Goal: Contribute content: Contribute content

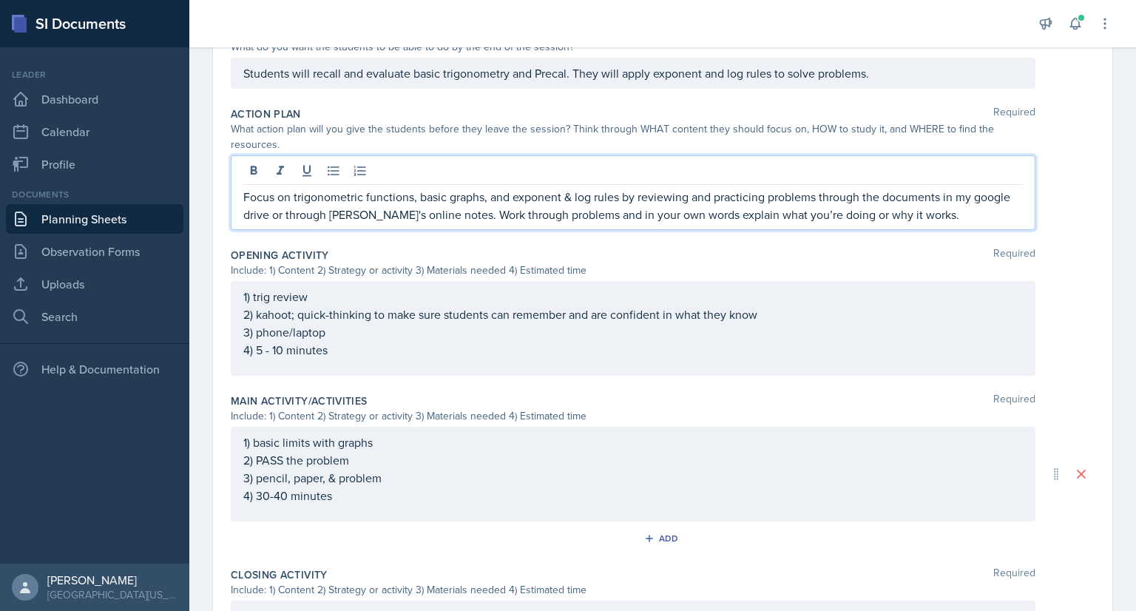
scroll to position [565, 0]
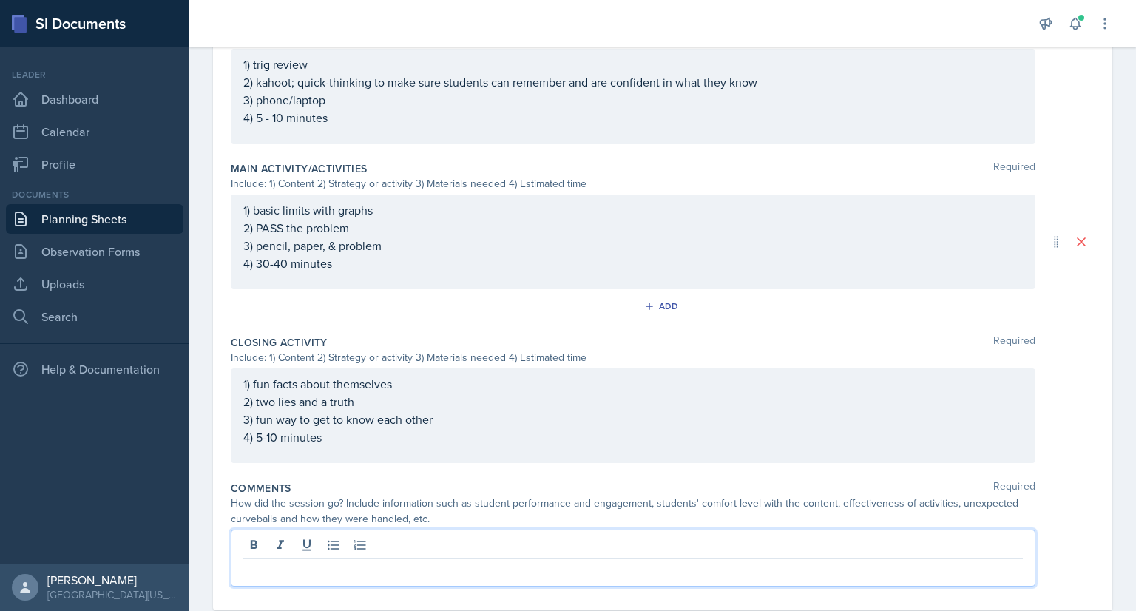
click at [473, 562] on p at bounding box center [633, 571] width 780 height 18
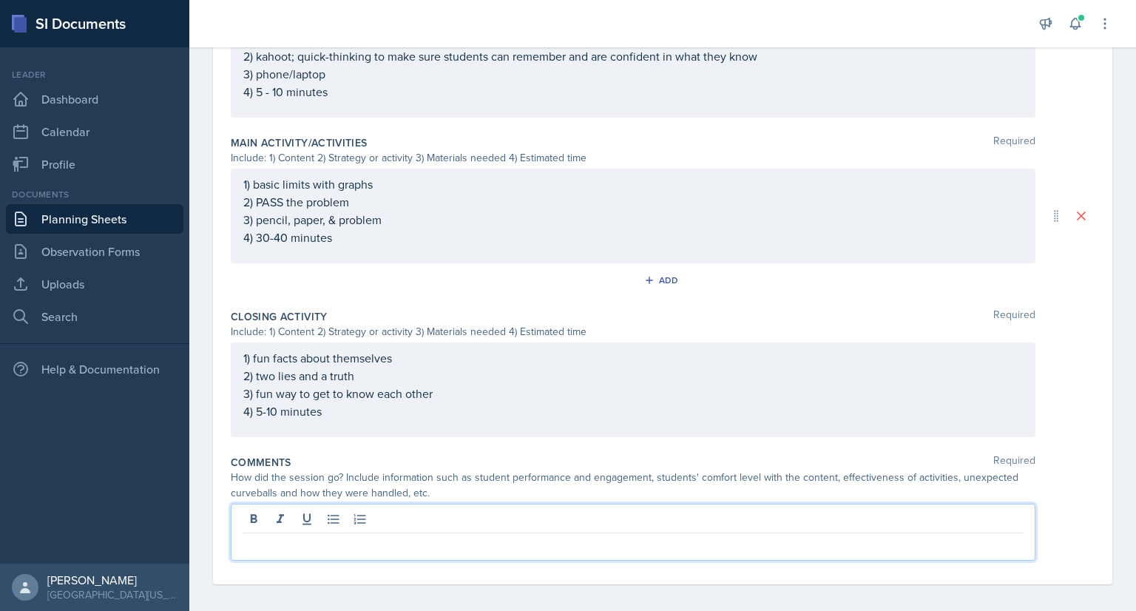
scroll to position [572, 0]
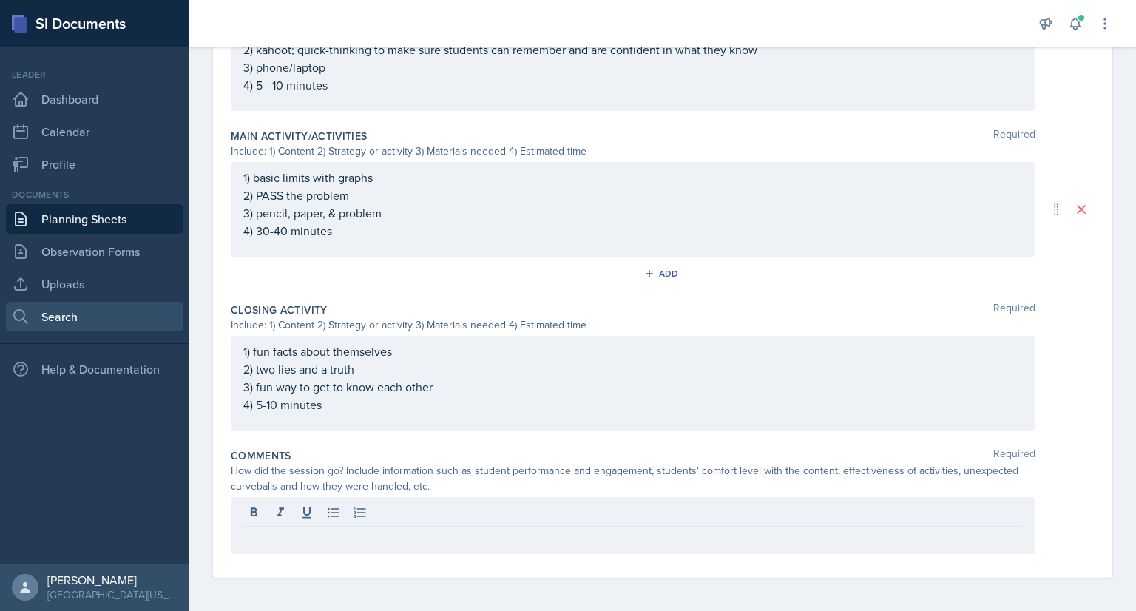
click at [95, 318] on link "Search" at bounding box center [95, 317] width 178 height 30
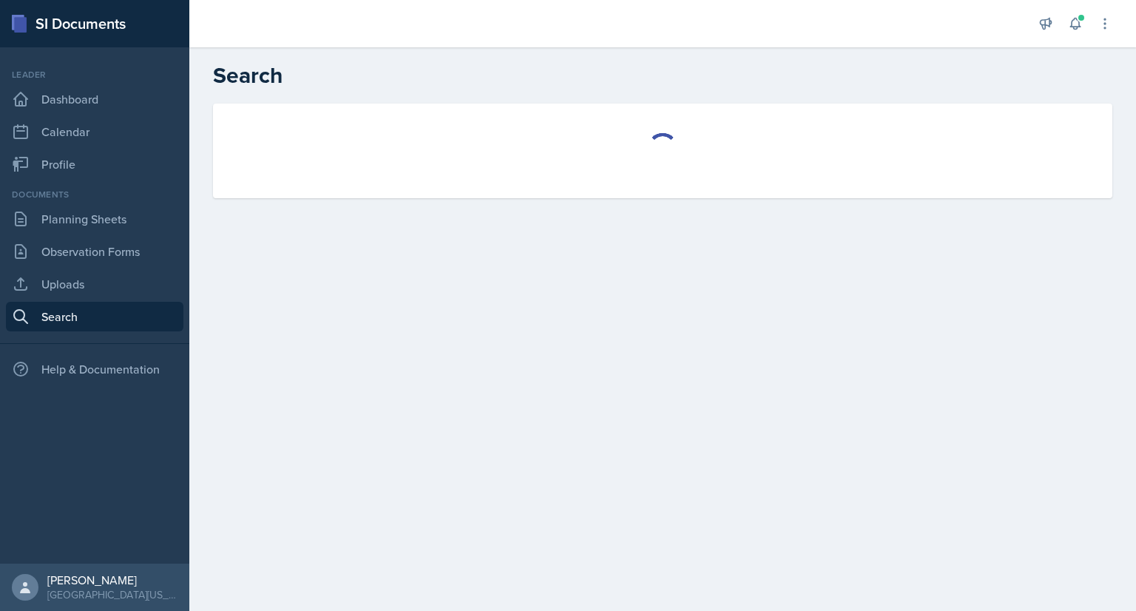
select select "all"
select select "1"
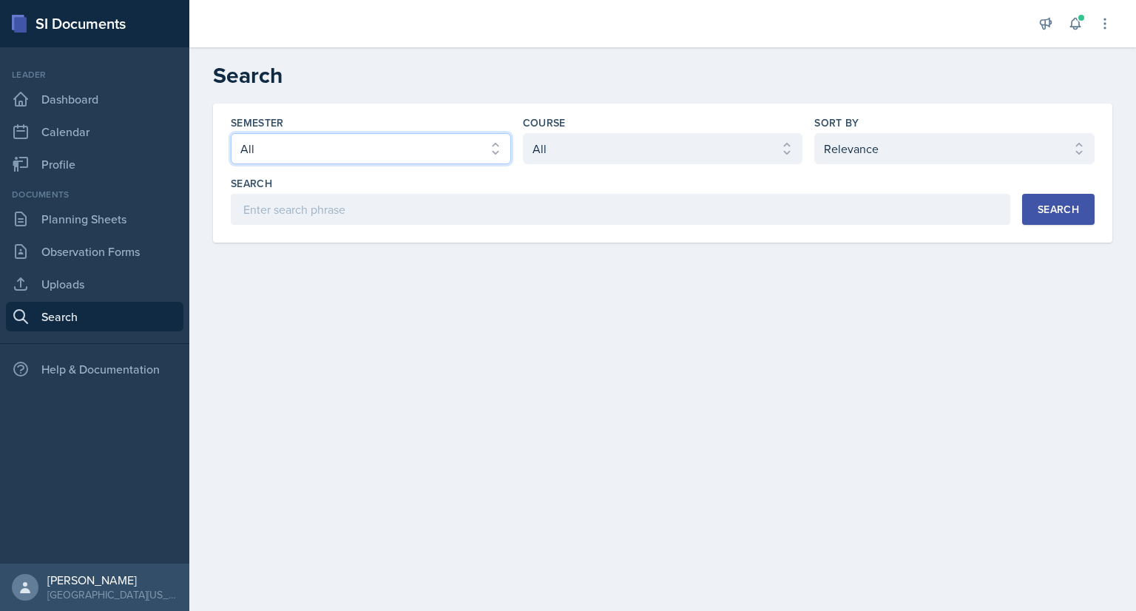
click at [473, 156] on select "Select semester All Fall 2025 Spring 2025 Fall 2024 Spring 2024 Fall 2023 Sprin…" at bounding box center [371, 148] width 280 height 31
click at [579, 153] on select "Select course All ACC 211 ACC 212 ACC 307 BYS 119 BYS 215 BYS 300 CH 101 CH 121…" at bounding box center [663, 148] width 280 height 31
select select "e311161d-9862-4636-9c81-d48af42686b4"
click at [523, 133] on select "Select course All ACC 211 ACC 212 ACC 307 BYS 119 BYS 215 BYS 300 CH 101 CH 121…" at bounding box center [663, 148] width 280 height 31
click at [1036, 215] on button "Search" at bounding box center [1058, 209] width 72 height 31
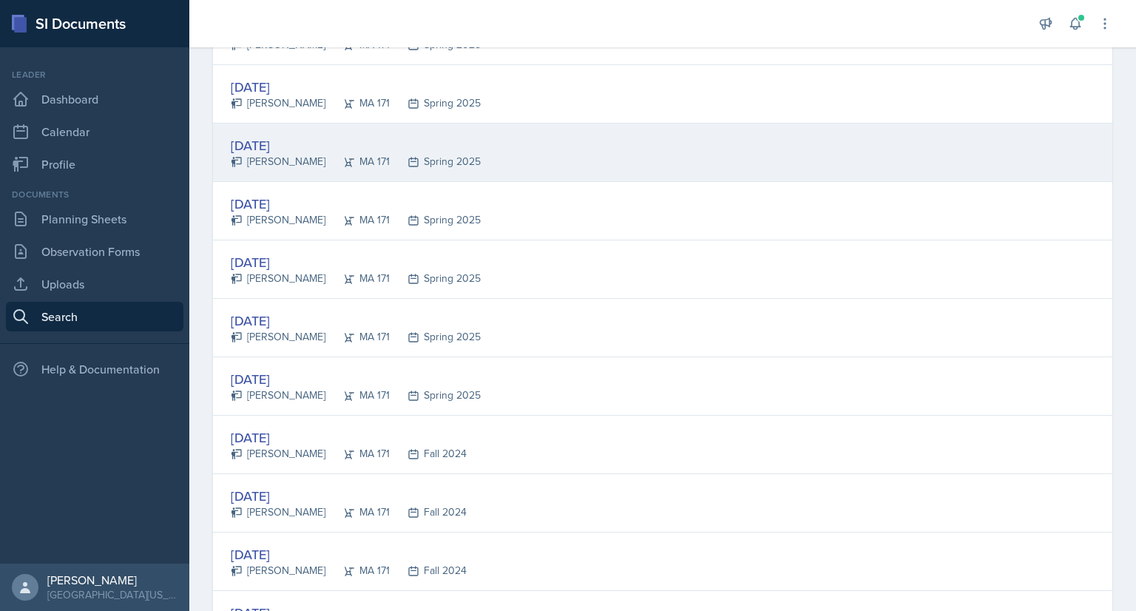
scroll to position [537, 0]
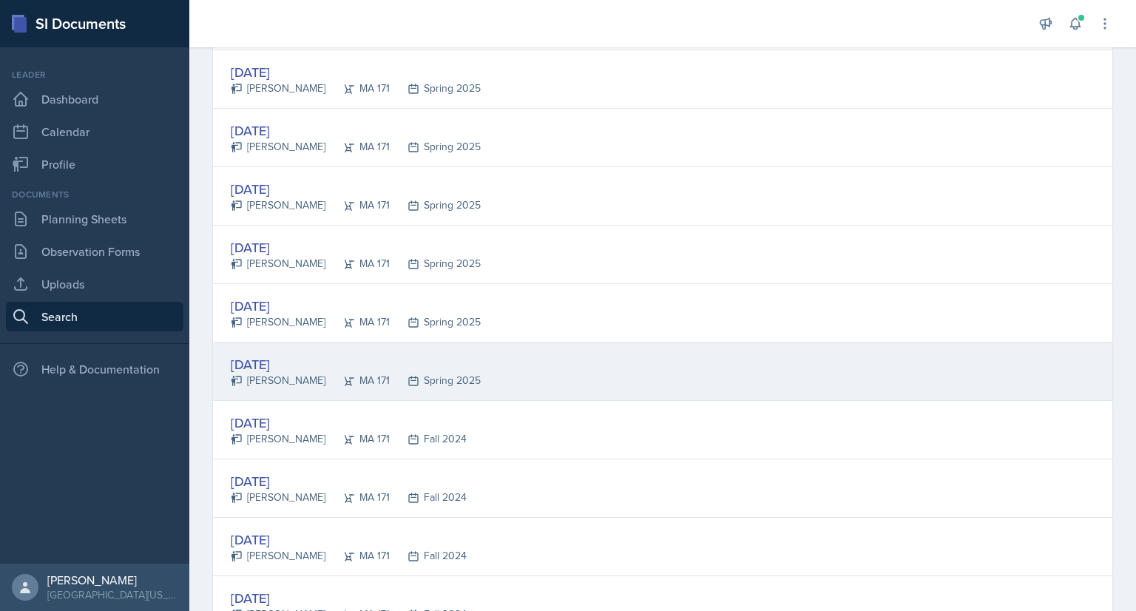
click at [453, 383] on div "[DATE] [PERSON_NAME][GEOGRAPHIC_DATA] MA 171 Spring 2025" at bounding box center [663, 371] width 900 height 58
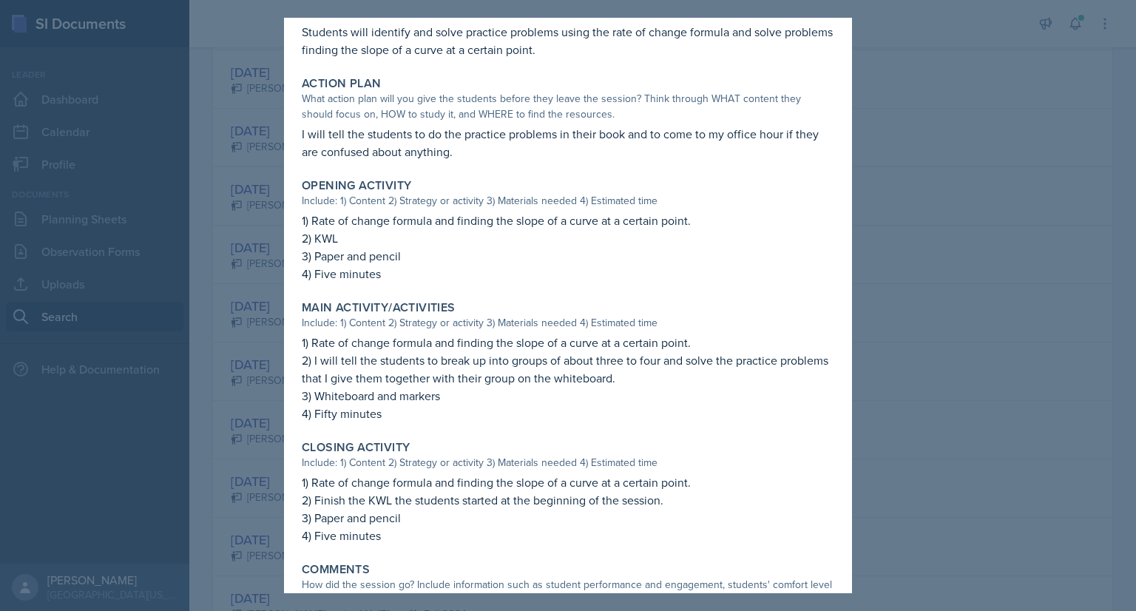
scroll to position [337, 0]
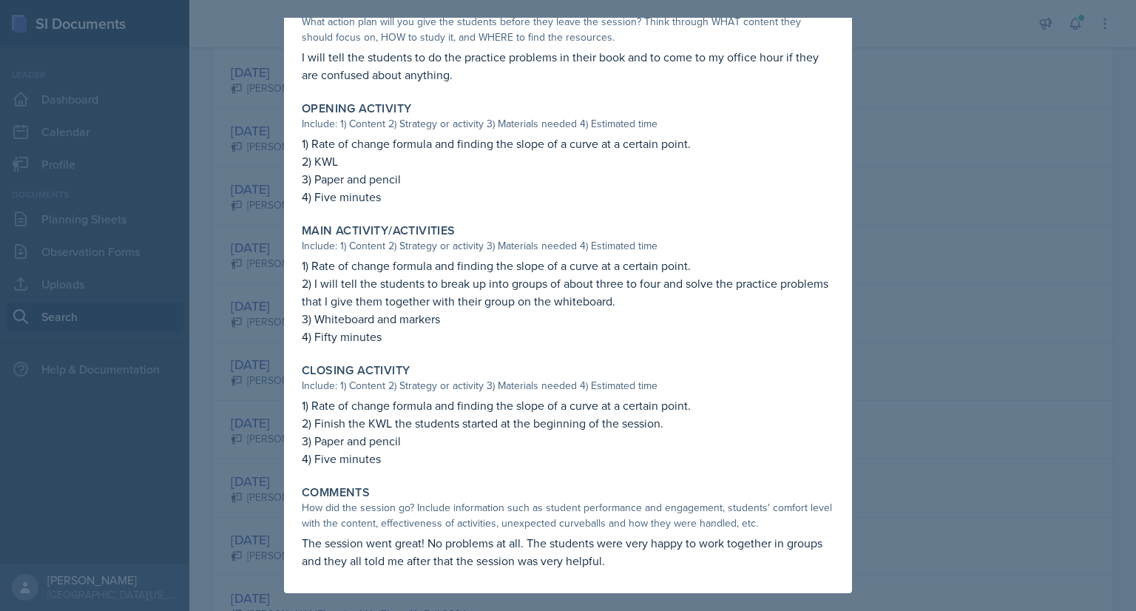
click at [884, 72] on div at bounding box center [568, 305] width 1136 height 611
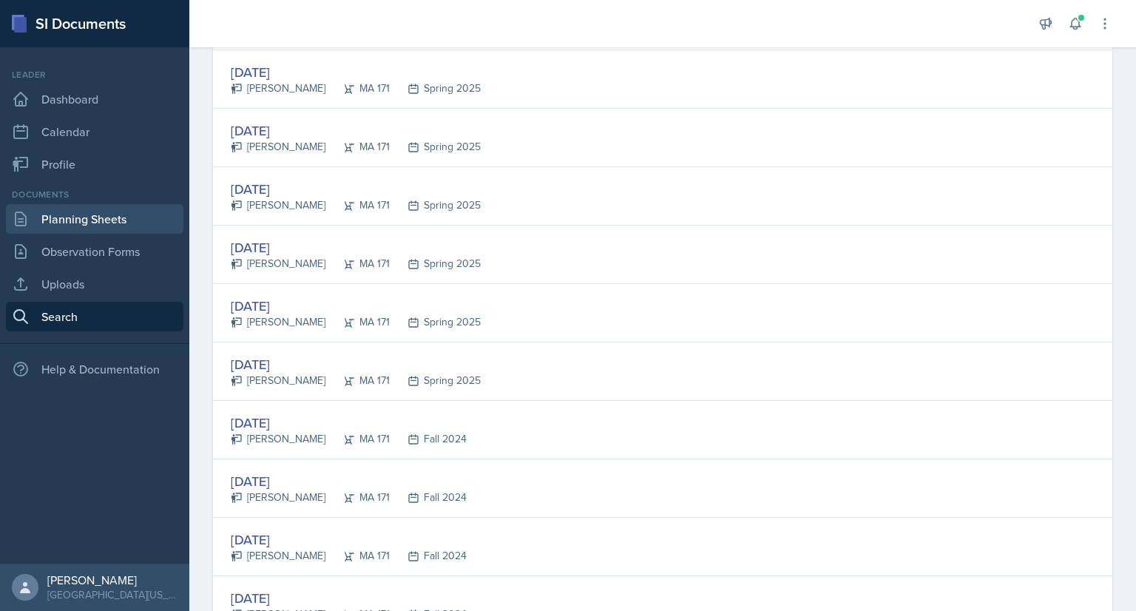
click at [77, 229] on link "Planning Sheets" at bounding box center [95, 219] width 178 height 30
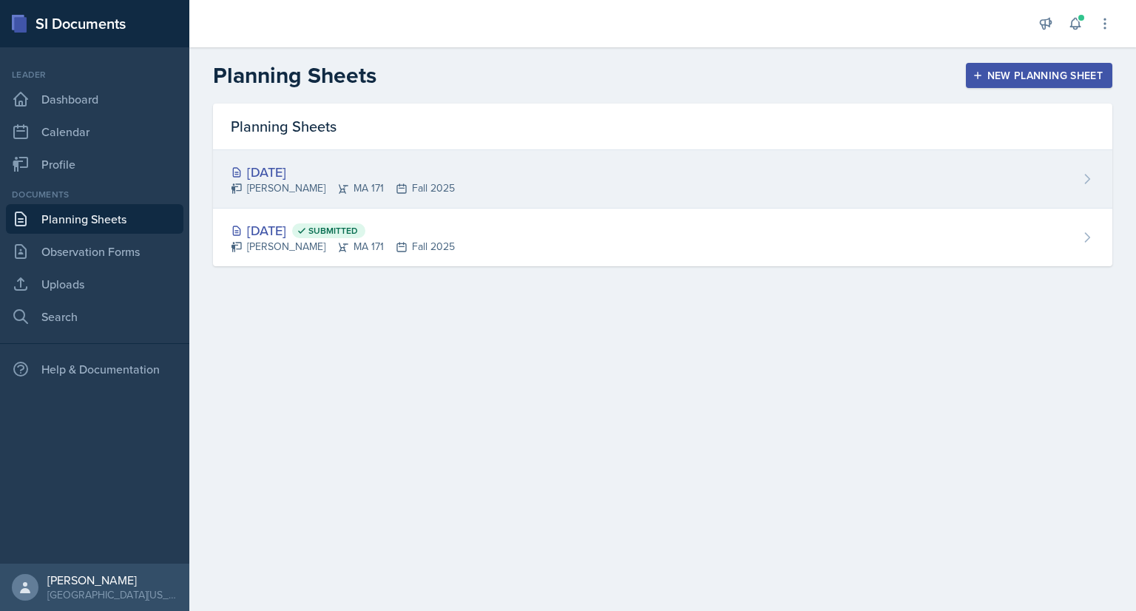
click at [445, 187] on div "[DATE] [PERSON_NAME] MA 171 Fall 2025" at bounding box center [663, 179] width 900 height 58
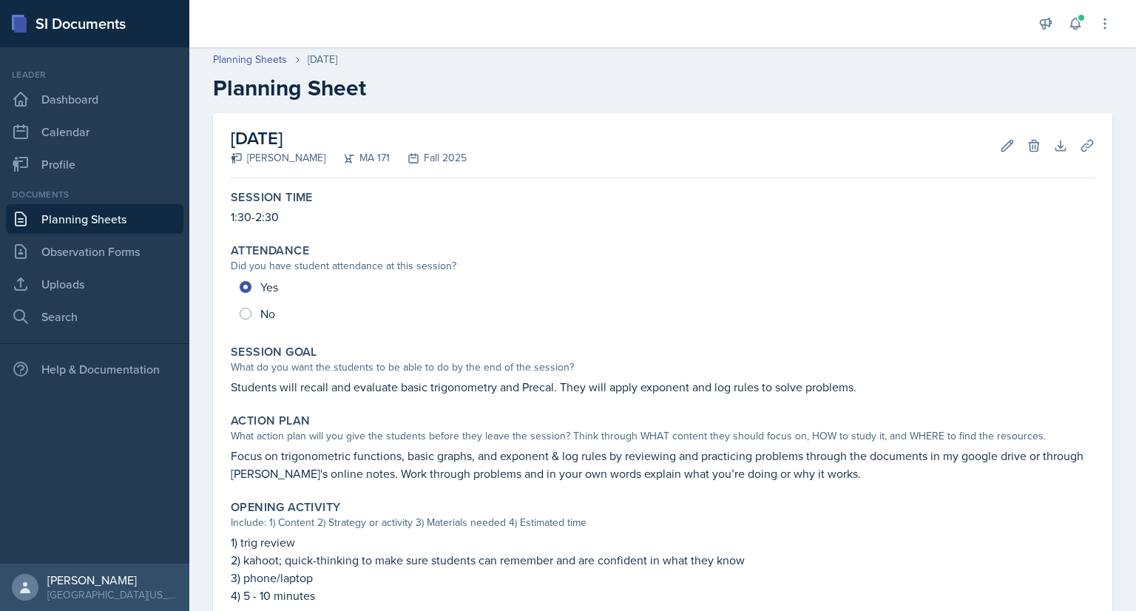
scroll to position [1, 0]
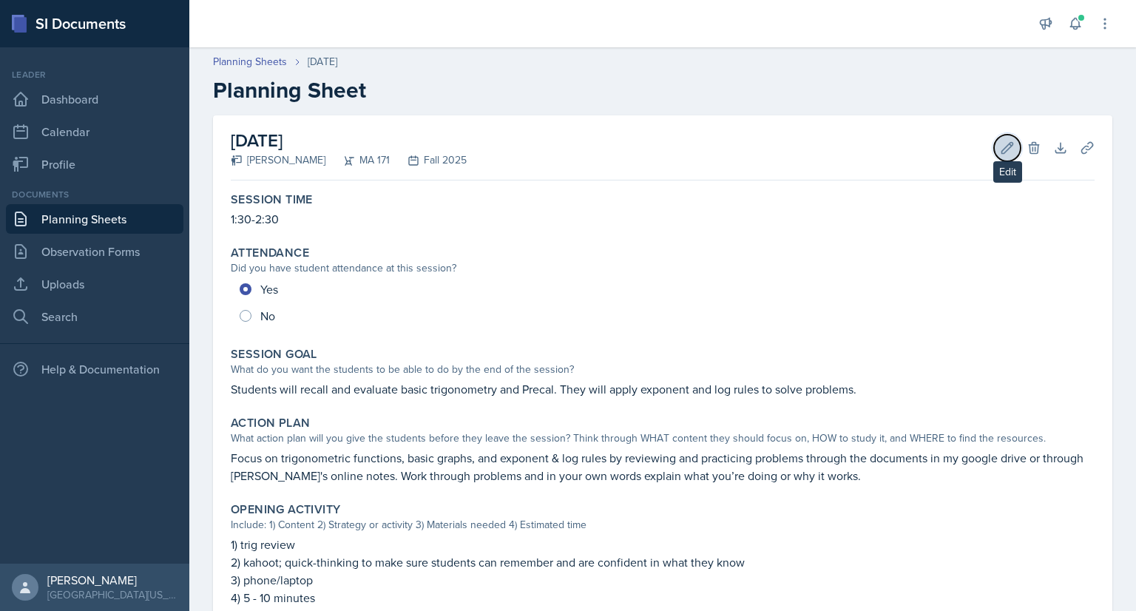
click at [1004, 157] on button "Edit" at bounding box center [1007, 148] width 27 height 27
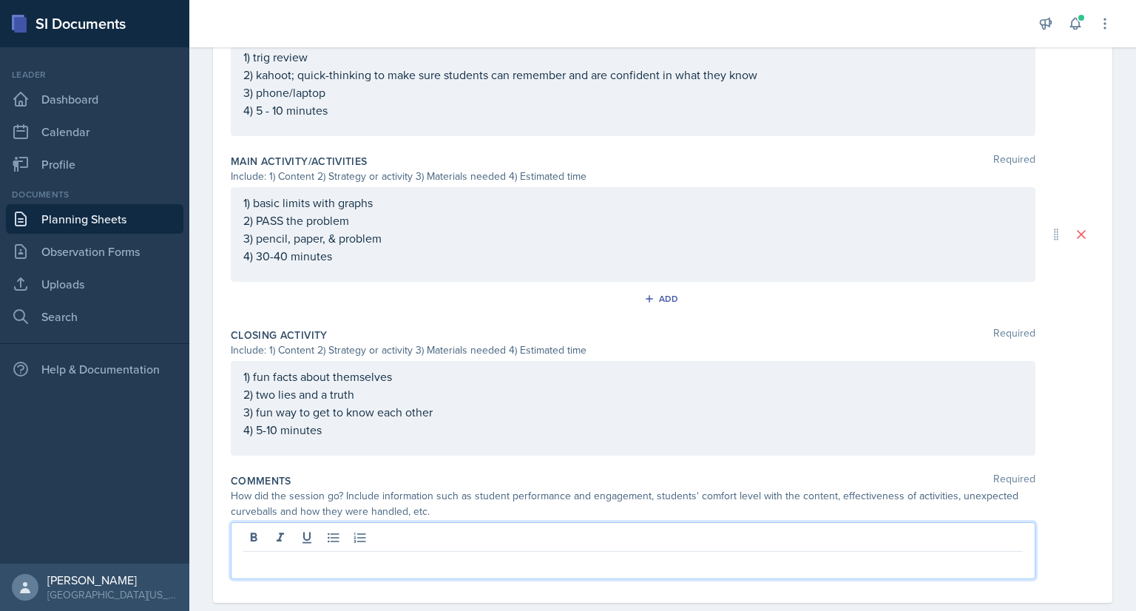
scroll to position [572, 0]
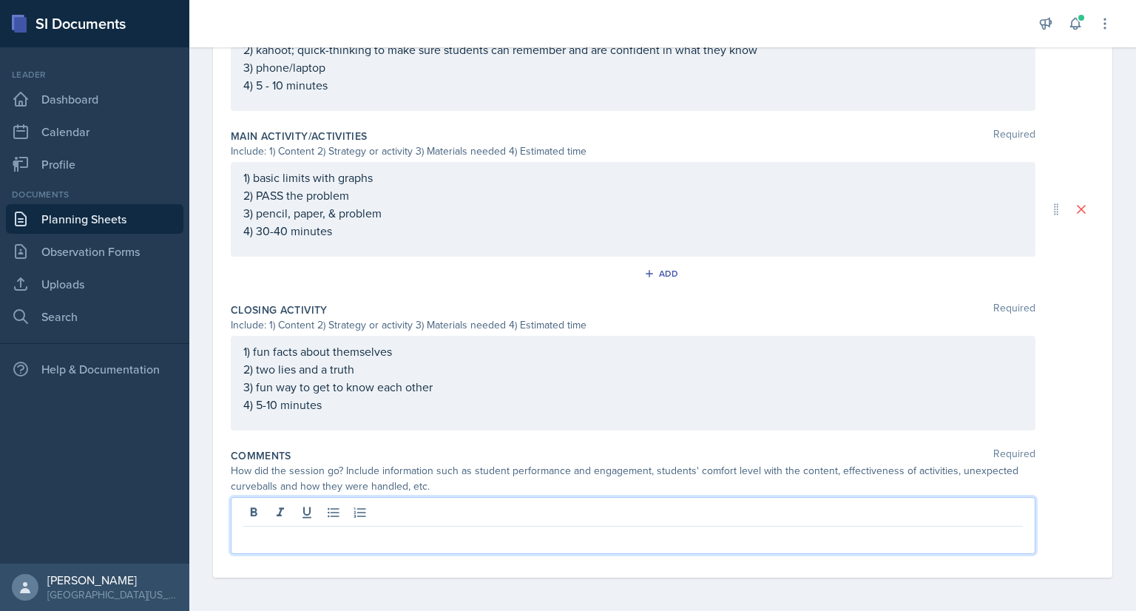
click at [314, 533] on p at bounding box center [633, 539] width 780 height 18
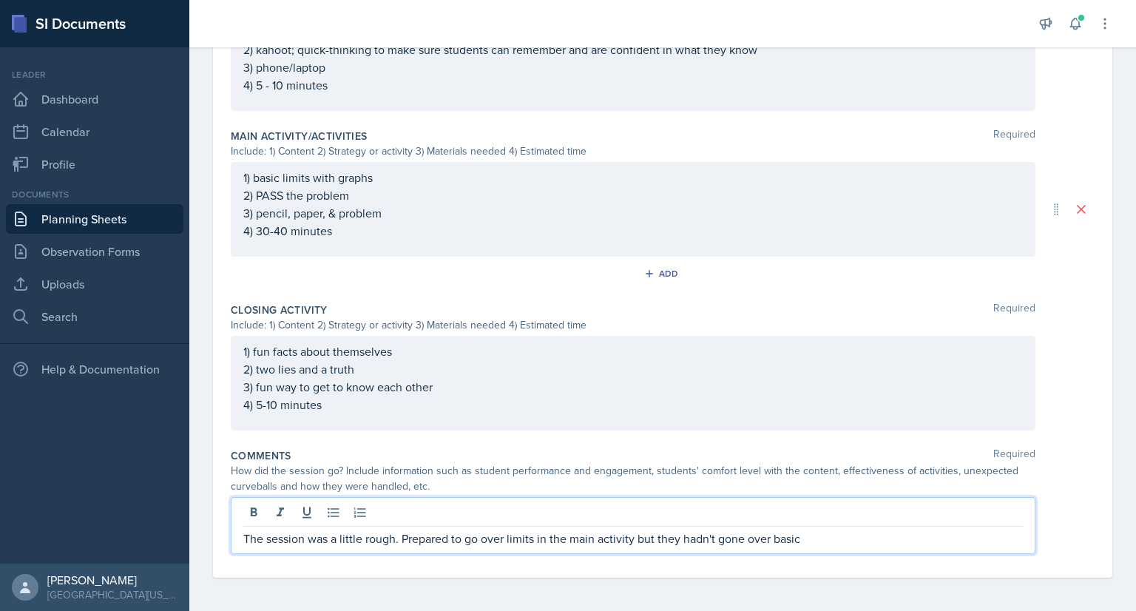
click at [507, 536] on p "The session was a little rough. Prepared to go over limits in the main activity…" at bounding box center [633, 539] width 780 height 18
click at [838, 530] on p "The session was a little rough. Prepared to go over basic limits in the main ac…" at bounding box center [633, 539] width 780 height 18
click at [709, 535] on p "The session was a little rough. Prepared to go over basic limits in the main ac…" at bounding box center [633, 539] width 780 height 18
click at [877, 536] on p "The session was a little rough. Prepared to go over basic limits in the main ac…" at bounding box center [633, 539] width 780 height 18
click at [755, 539] on p "The session was a little rough. Prepared to go over basic limits in the main ac…" at bounding box center [633, 539] width 780 height 18
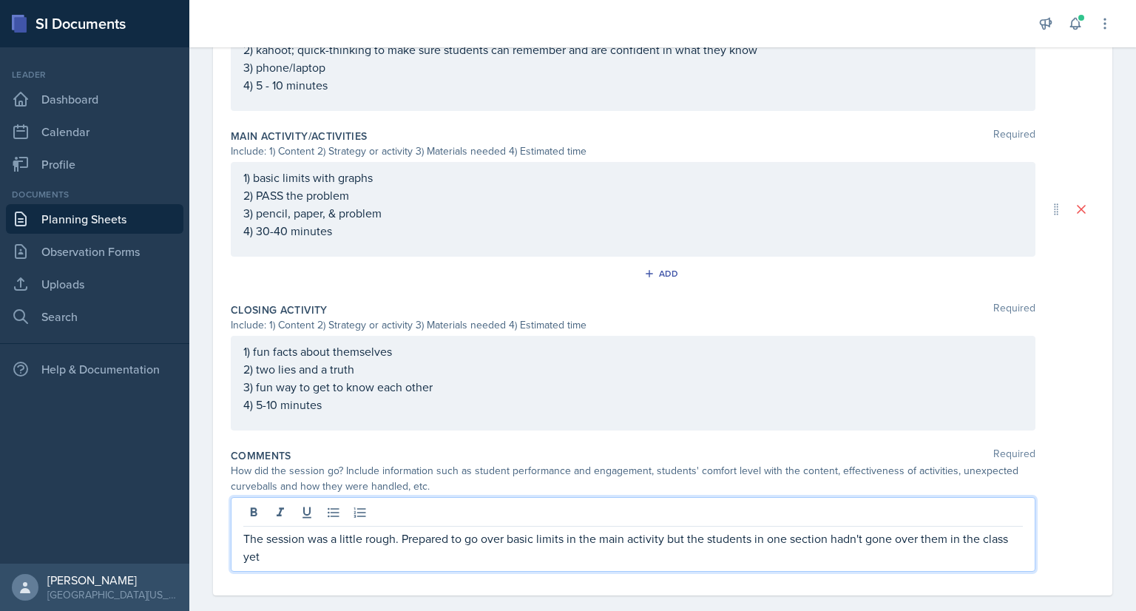
click at [421, 556] on p "The session was a little rough. Prepared to go over basic limits in the main ac…" at bounding box center [633, 548] width 780 height 36
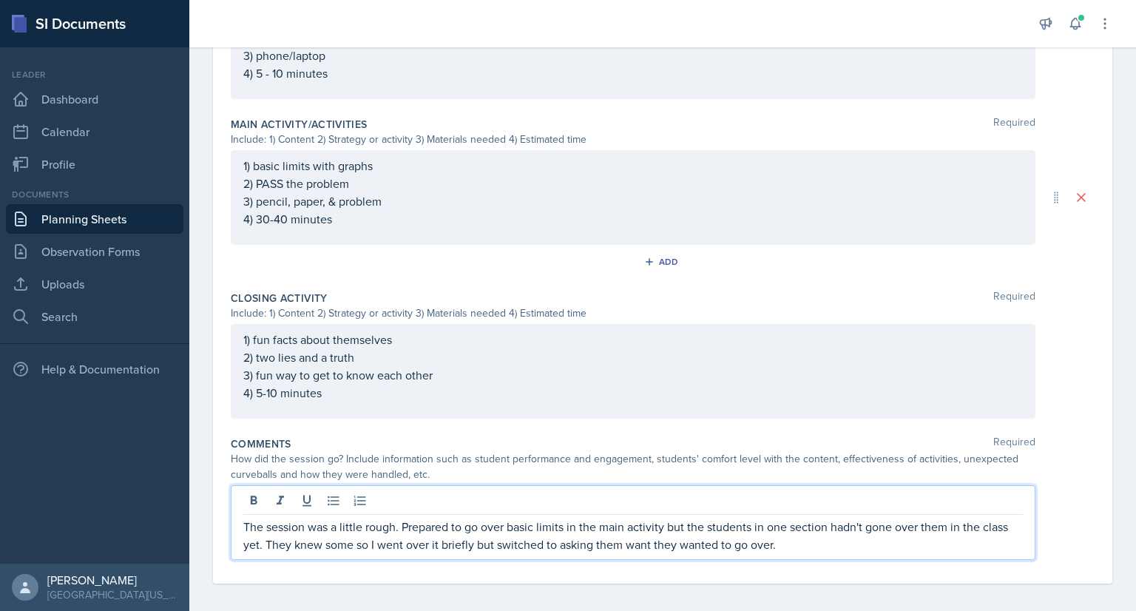
scroll to position [590, 0]
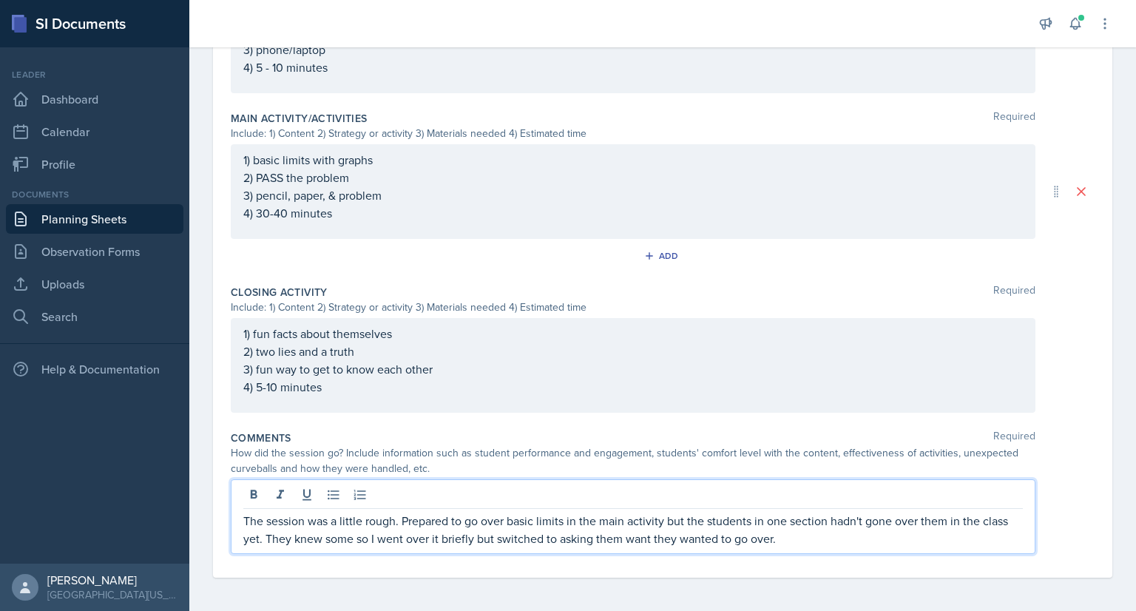
click at [720, 547] on div "The session was a little rough. Prepared to go over basic limits in the main ac…" at bounding box center [633, 516] width 805 height 75
drag, startPoint x: 776, startPoint y: 536, endPoint x: 809, endPoint y: 539, distance: 33.4
click at [809, 539] on p "The session was a little rough. Prepared to go over basic limits in the main ac…" at bounding box center [633, 530] width 780 height 36
drag, startPoint x: 778, startPoint y: 539, endPoint x: 696, endPoint y: 527, distance: 83.0
click at [696, 527] on p "The session was a little rough. Prepared to go over basic limits in the main ac…" at bounding box center [633, 530] width 780 height 36
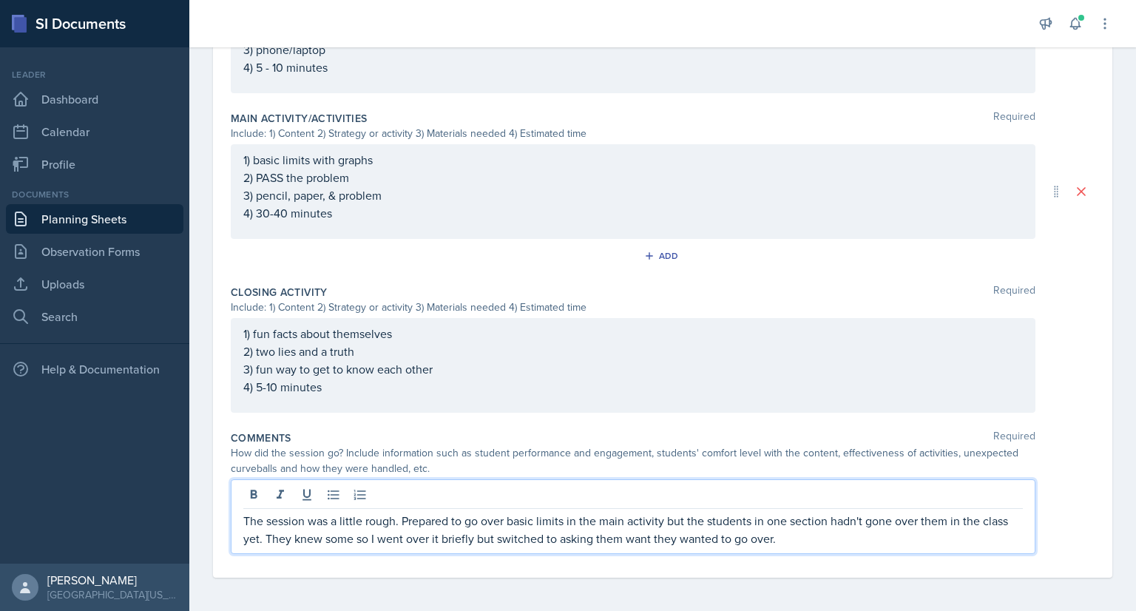
click at [696, 527] on p "The session was a little rough. Prepared to go over basic limits in the main ac…" at bounding box center [633, 530] width 780 height 36
click at [784, 538] on p "The session was a little rough. Prepared to go over basic limits in the main ac…" at bounding box center [633, 530] width 780 height 36
drag, startPoint x: 784, startPoint y: 538, endPoint x: 564, endPoint y: 539, distance: 219.7
click at [564, 539] on p "The session was a little rough. Prepared to go over basic limits in the main ac…" at bounding box center [633, 530] width 780 height 36
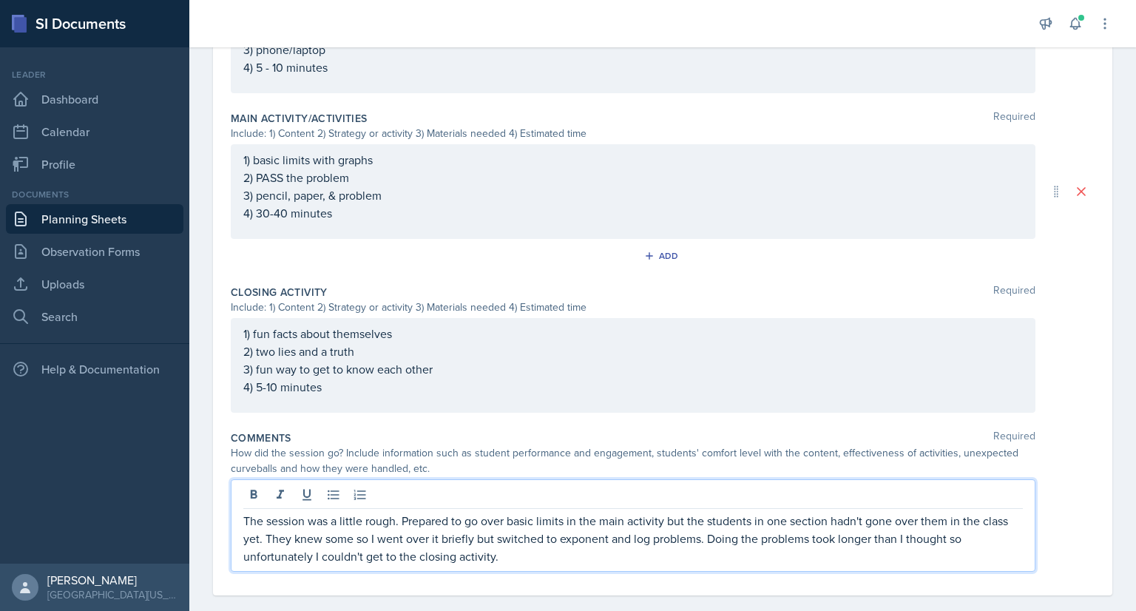
scroll to position [607, 0]
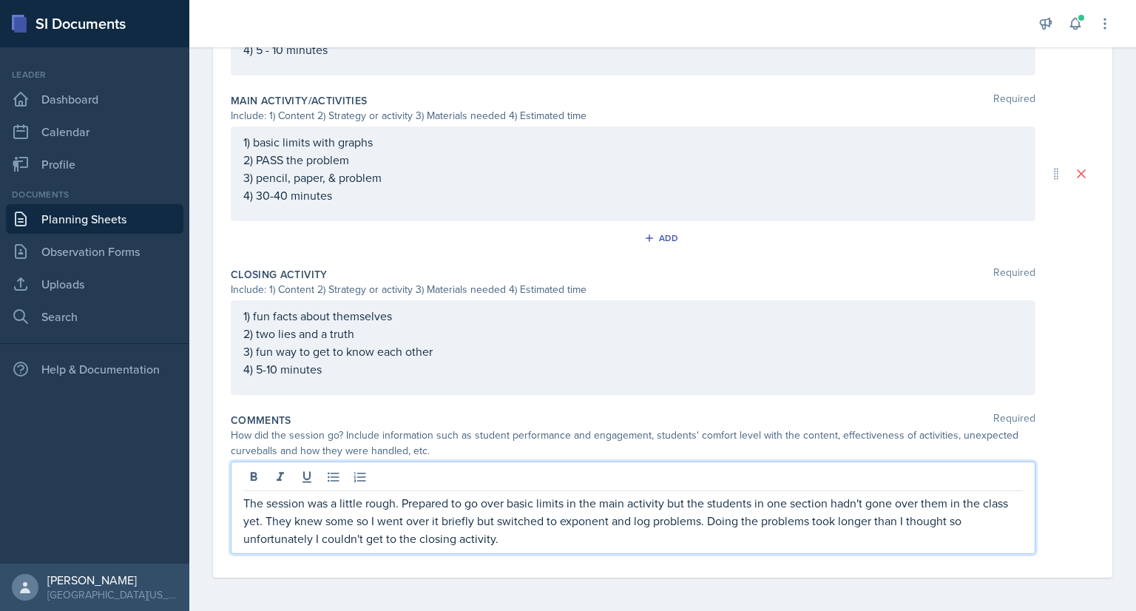
click at [371, 519] on p "The session was a little rough. Prepared to go over basic limits in the main ac…" at bounding box center [633, 520] width 780 height 53
click at [370, 517] on p "The session was a little rough. Prepared to go over basic limits in the main ac…" at bounding box center [633, 520] width 780 height 53
click at [877, 522] on p "The session was a little rough. Prepared to go over basic limits in the main ac…" at bounding box center [633, 520] width 780 height 53
click at [826, 541] on p "The session was a little rough. Prepared to go over basic limits in the main ac…" at bounding box center [633, 520] width 780 height 53
click at [263, 538] on p "The session was a little rough. Prepared to go over basic limits in the main ac…" at bounding box center [633, 520] width 780 height 53
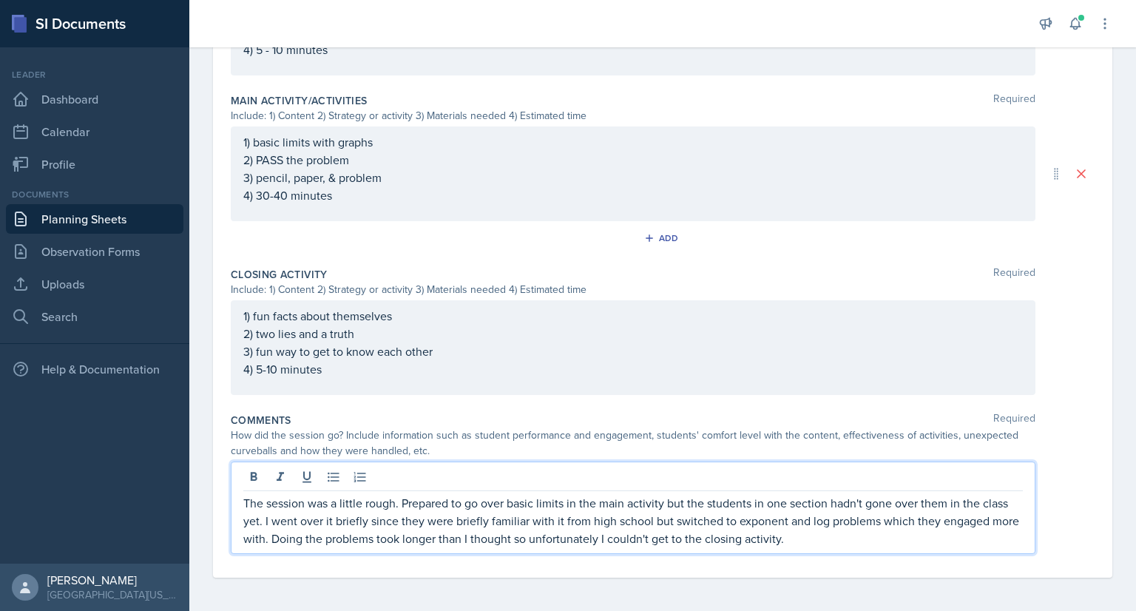
click at [843, 541] on p "The session was a little rough. Prepared to go over basic limits in the main ac…" at bounding box center [633, 520] width 780 height 53
click at [828, 501] on p "The session was a little rough. Prepared to go over basic limits in the main ac…" at bounding box center [633, 520] width 780 height 53
drag, startPoint x: 952, startPoint y: 502, endPoint x: 831, endPoint y: 502, distance: 121.3
click at [831, 502] on p "The session was a little rough. Prepared to go over basic limits in the main ac…" at bounding box center [633, 520] width 780 height 53
copy p "(the section I sat in had)"
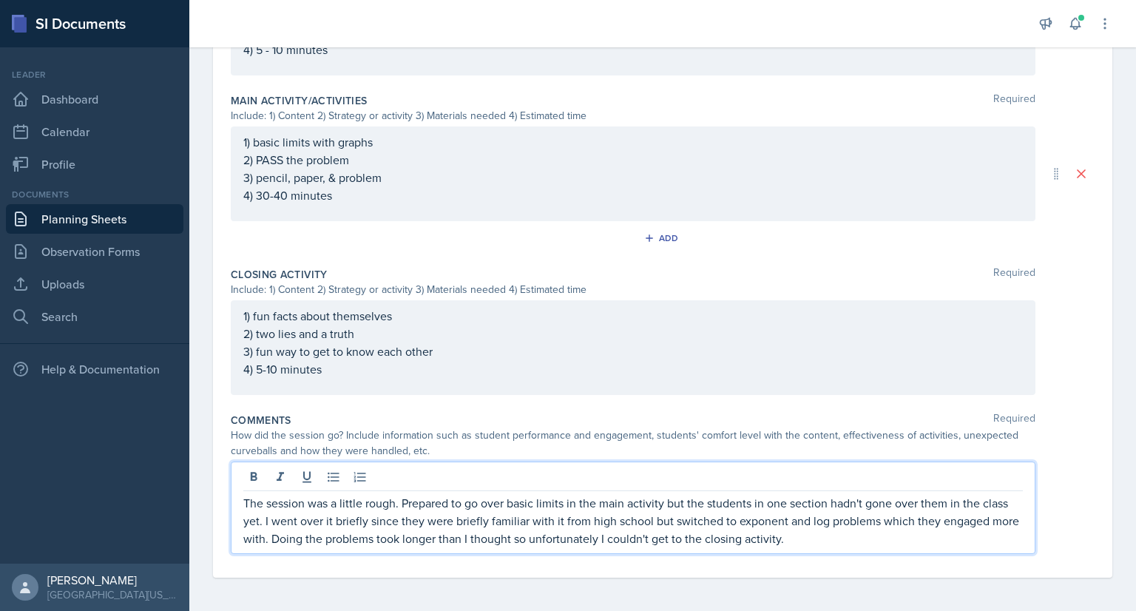
click at [865, 501] on p "The session was a little rough. Prepared to go over basic limits in the main ac…" at bounding box center [633, 520] width 780 height 53
click at [260, 519] on p "The session was a little rough. Prepared to go over basic limits in the main ac…" at bounding box center [633, 520] width 780 height 53
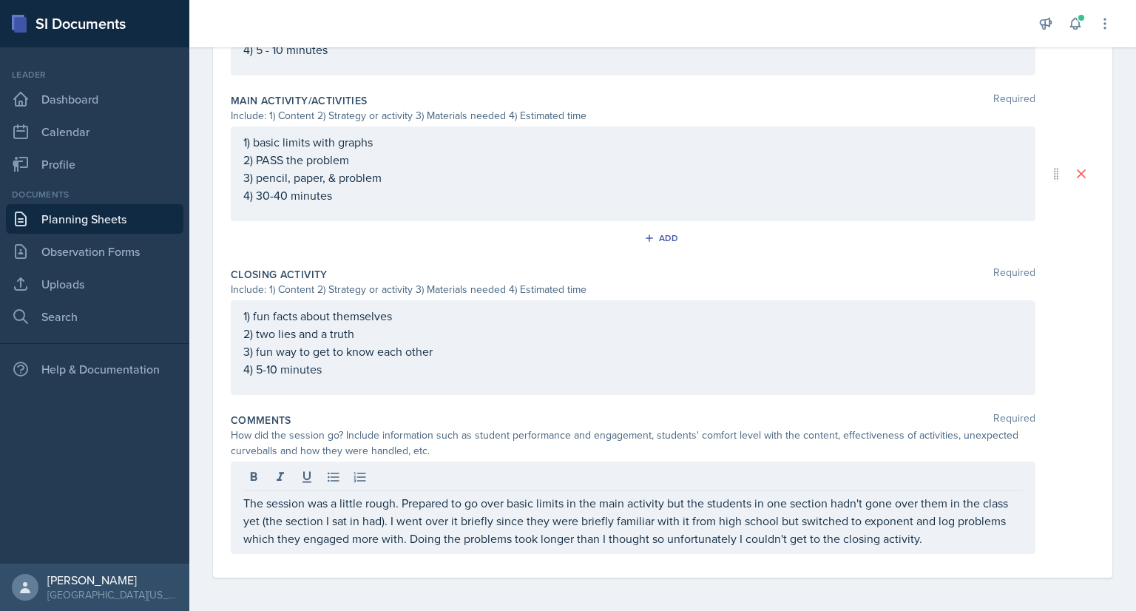
click at [913, 416] on div "Comments Required" at bounding box center [663, 420] width 864 height 15
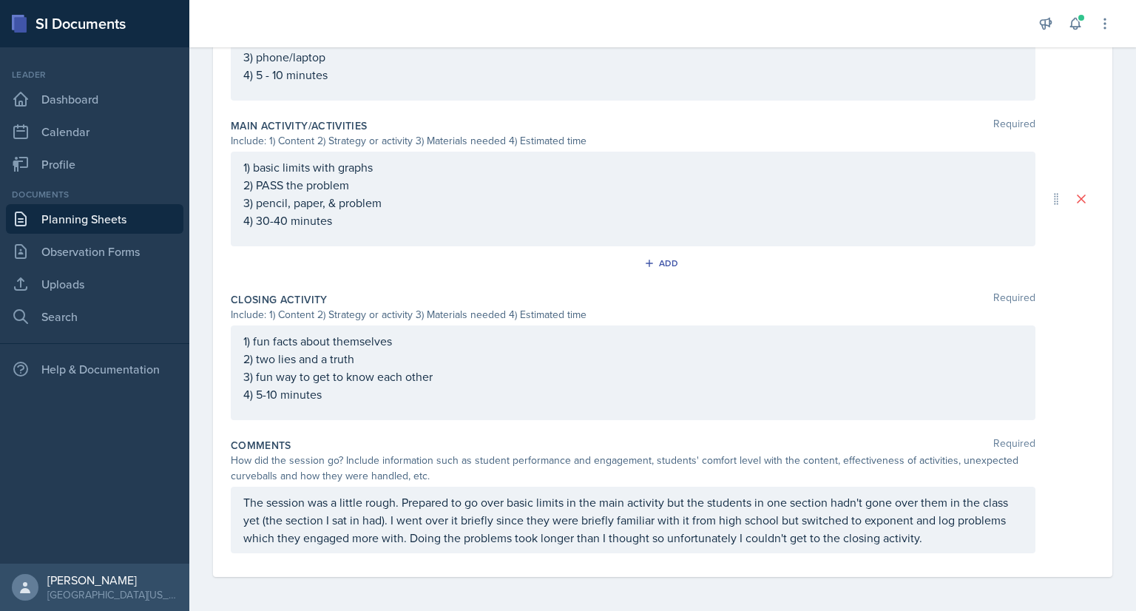
scroll to position [0, 0]
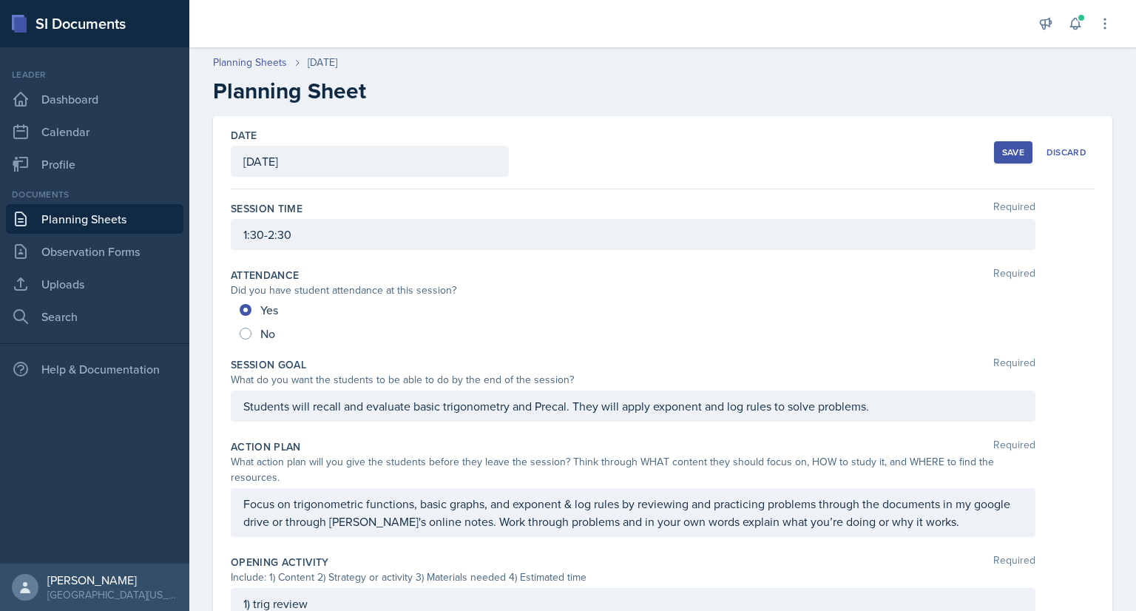
click at [1002, 155] on div "Save" at bounding box center [1013, 152] width 22 height 12
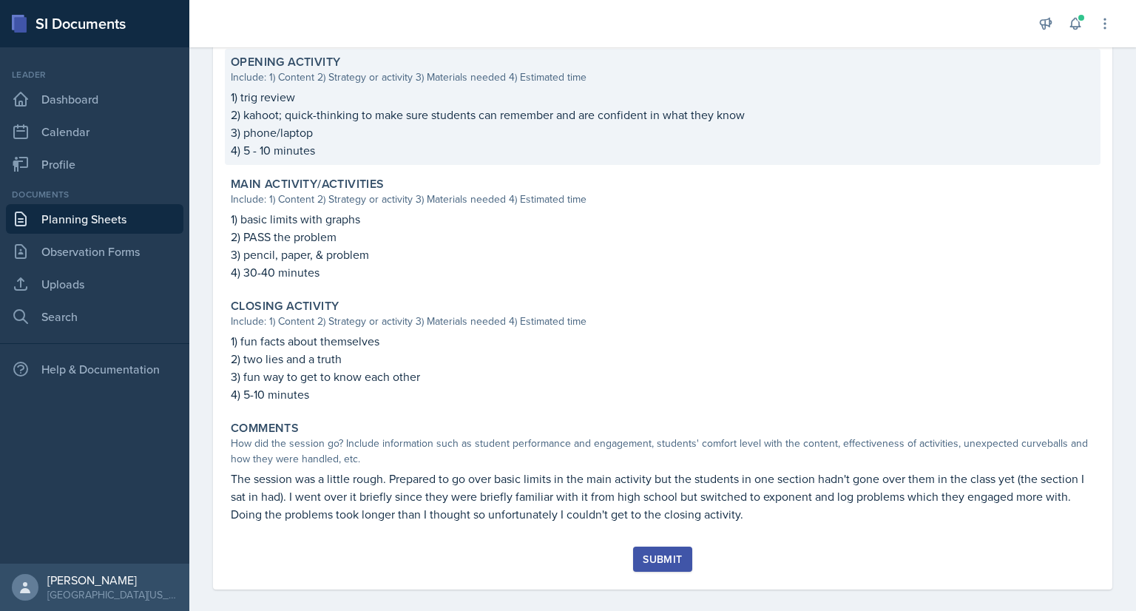
scroll to position [462, 0]
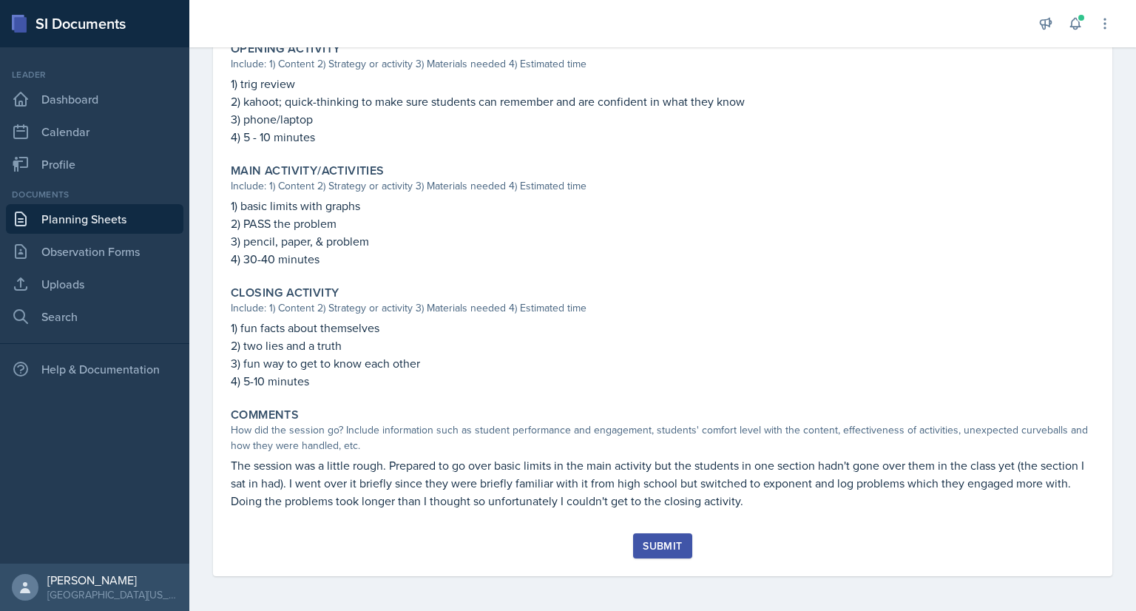
click at [658, 542] on div "Submit" at bounding box center [662, 546] width 39 height 12
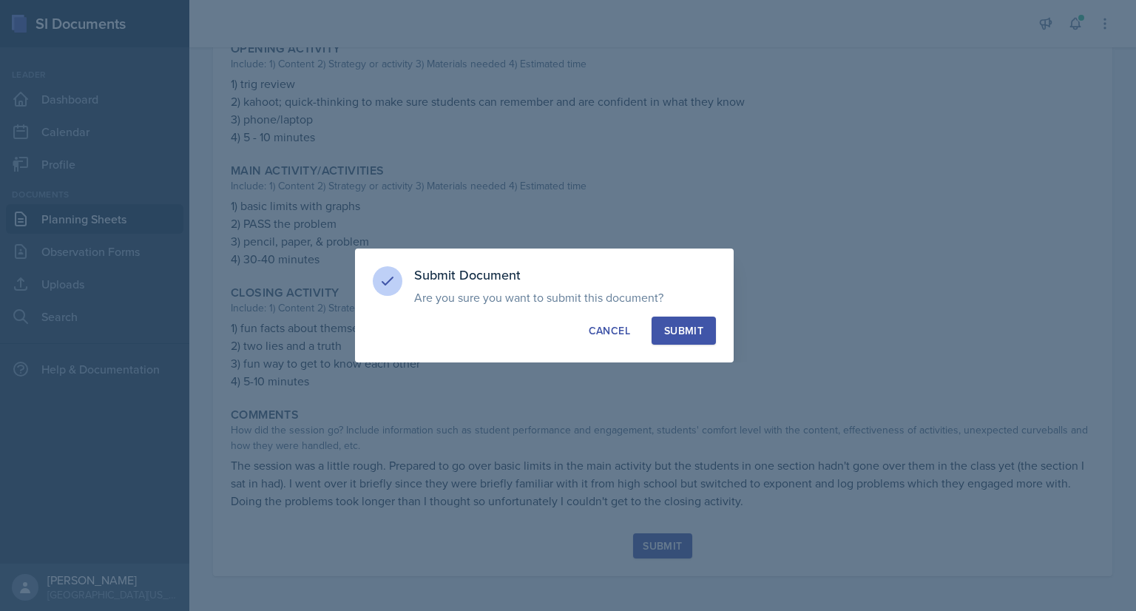
click at [703, 330] on button "Submit" at bounding box center [684, 331] width 64 height 28
radio input "true"
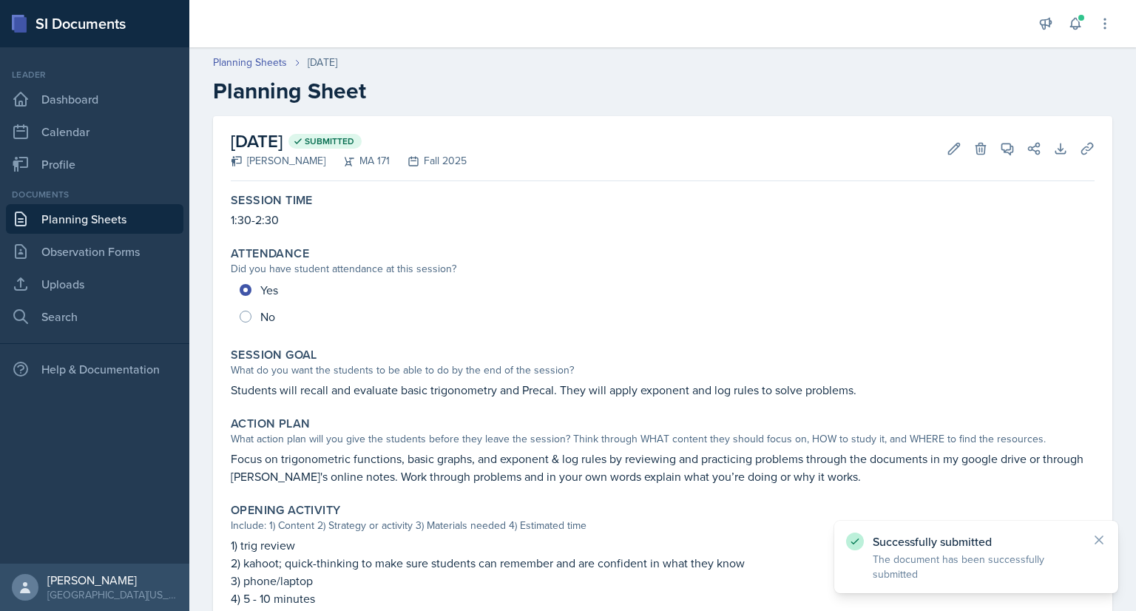
scroll to position [419, 0]
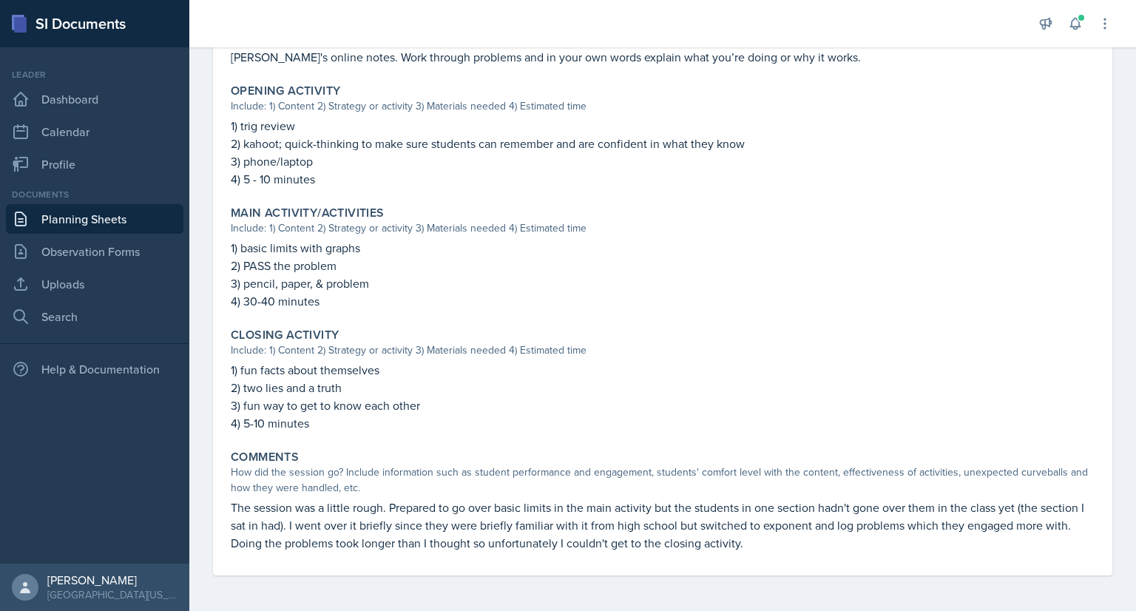
click at [89, 217] on link "Planning Sheets" at bounding box center [95, 219] width 178 height 30
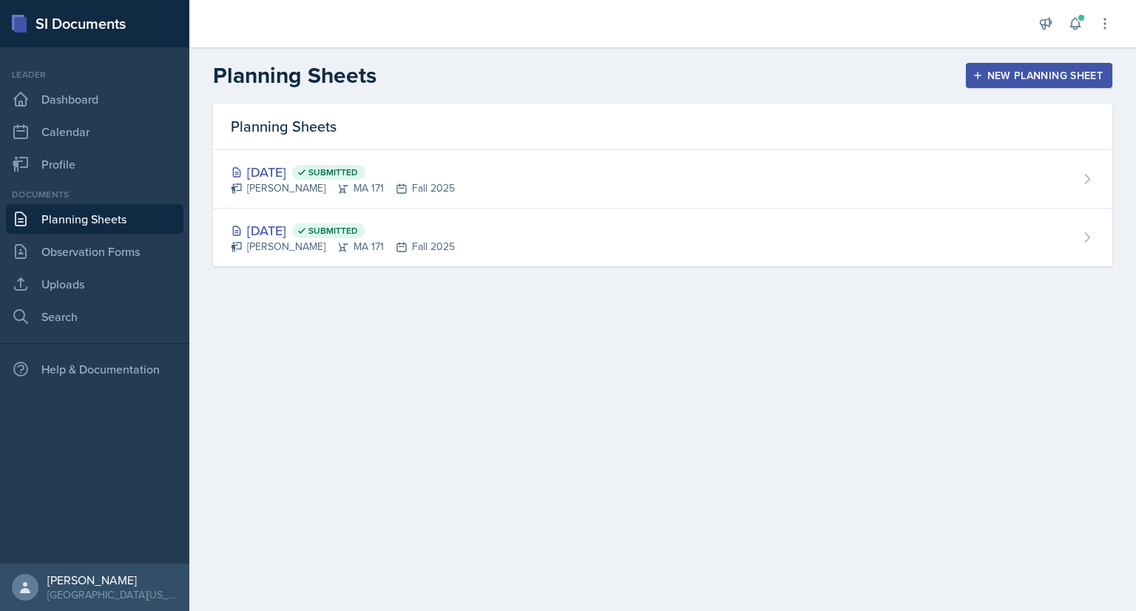
click at [985, 70] on div "New Planning Sheet" at bounding box center [1039, 76] width 127 height 12
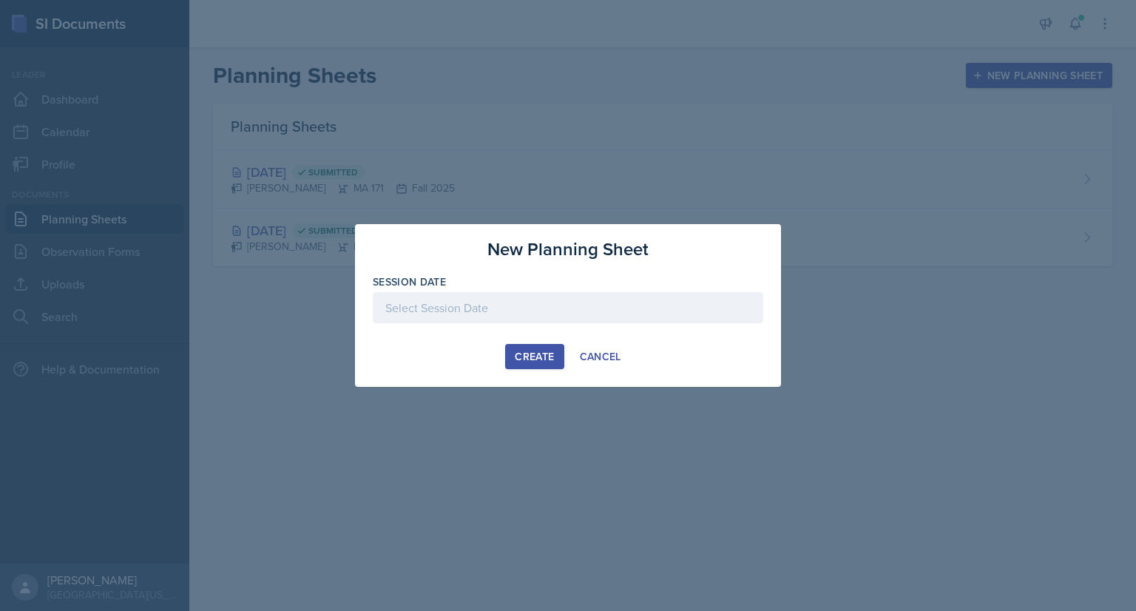
click at [523, 307] on div at bounding box center [568, 307] width 391 height 31
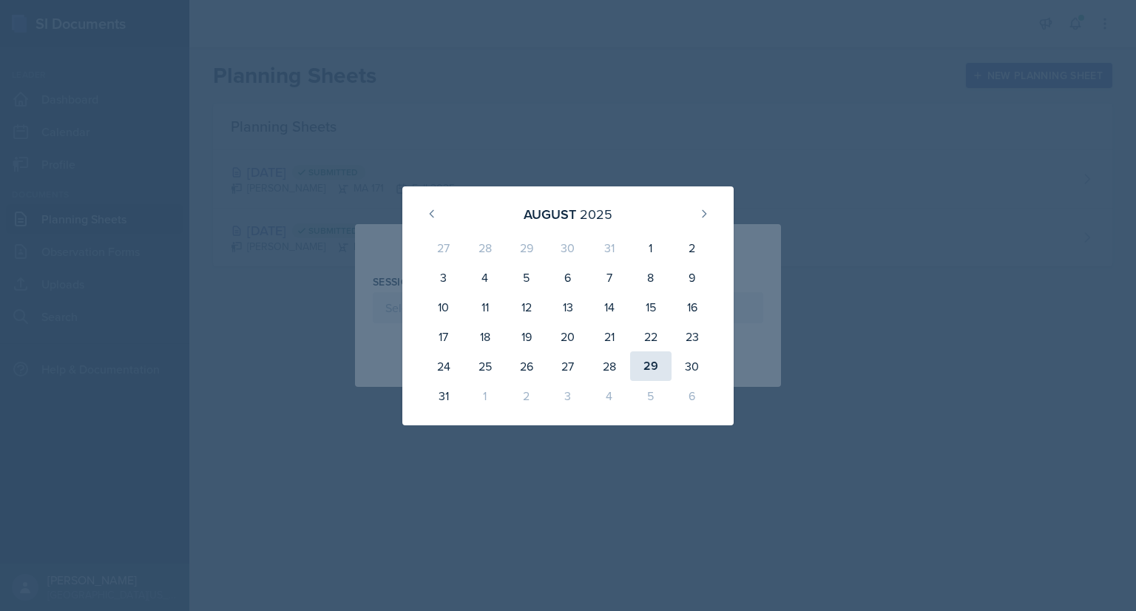
click at [648, 365] on div "29" at bounding box center [650, 366] width 41 height 30
type input "[DATE]"
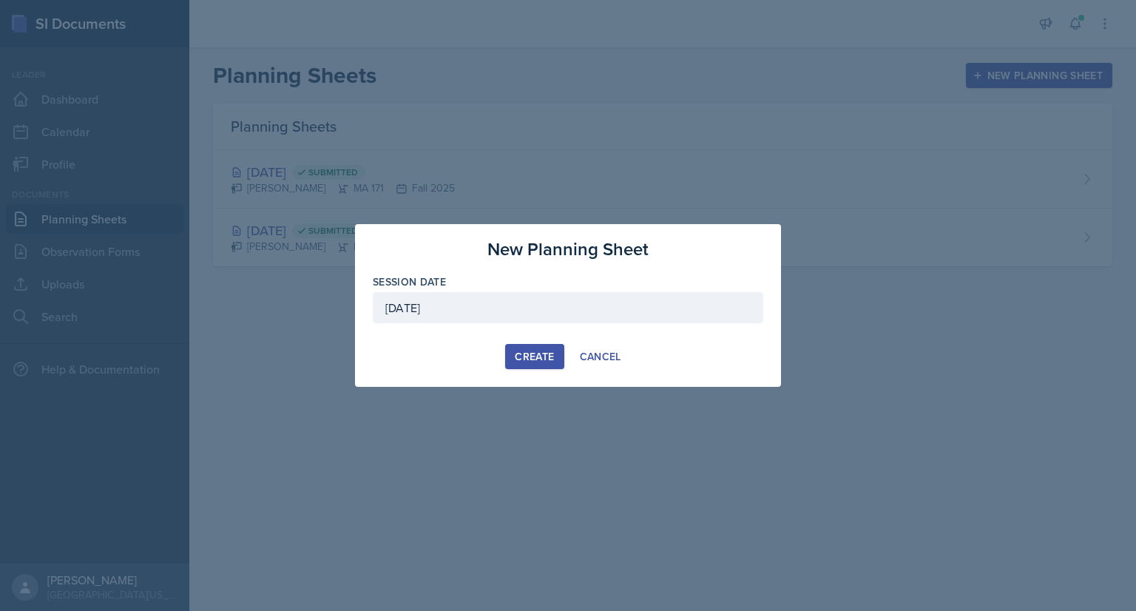
click at [533, 358] on div "Create" at bounding box center [534, 357] width 39 height 12
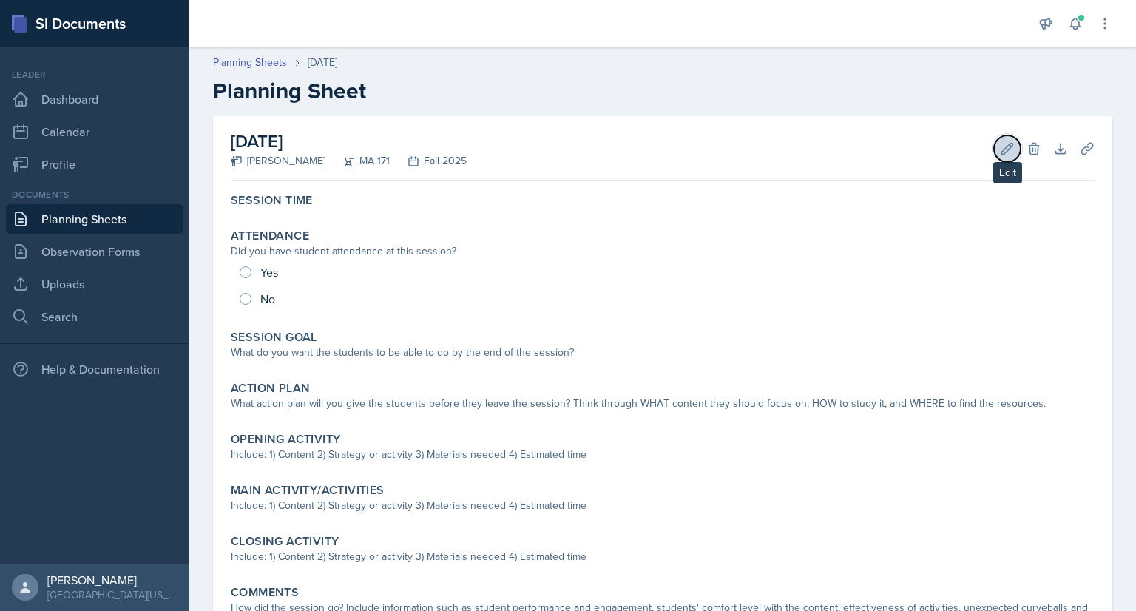
click at [1000, 149] on icon at bounding box center [1007, 148] width 15 height 15
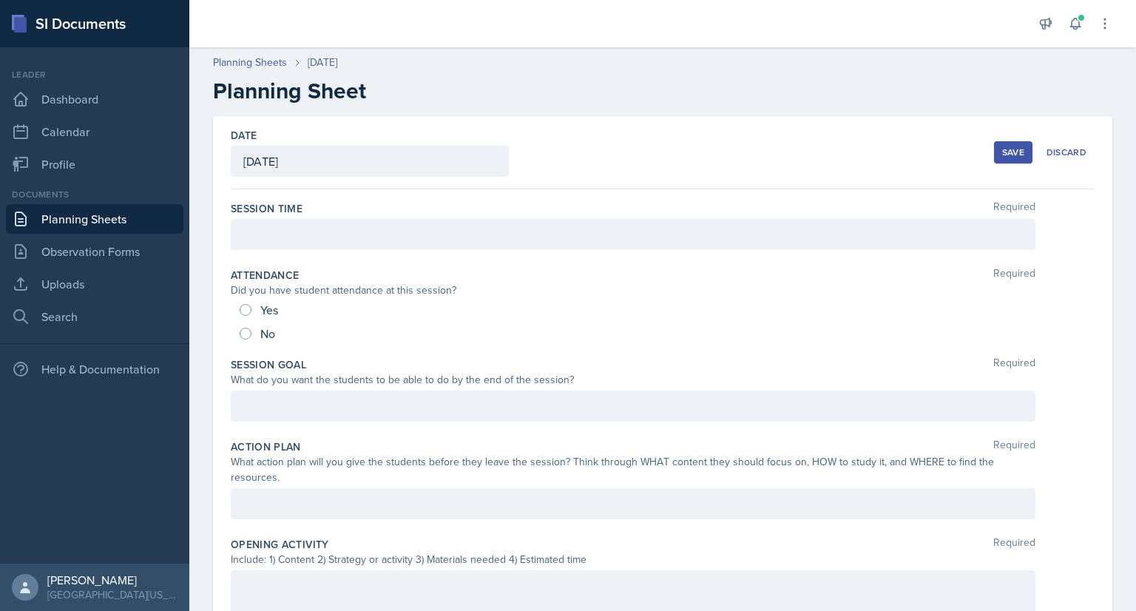
click at [352, 410] on div at bounding box center [633, 406] width 805 height 31
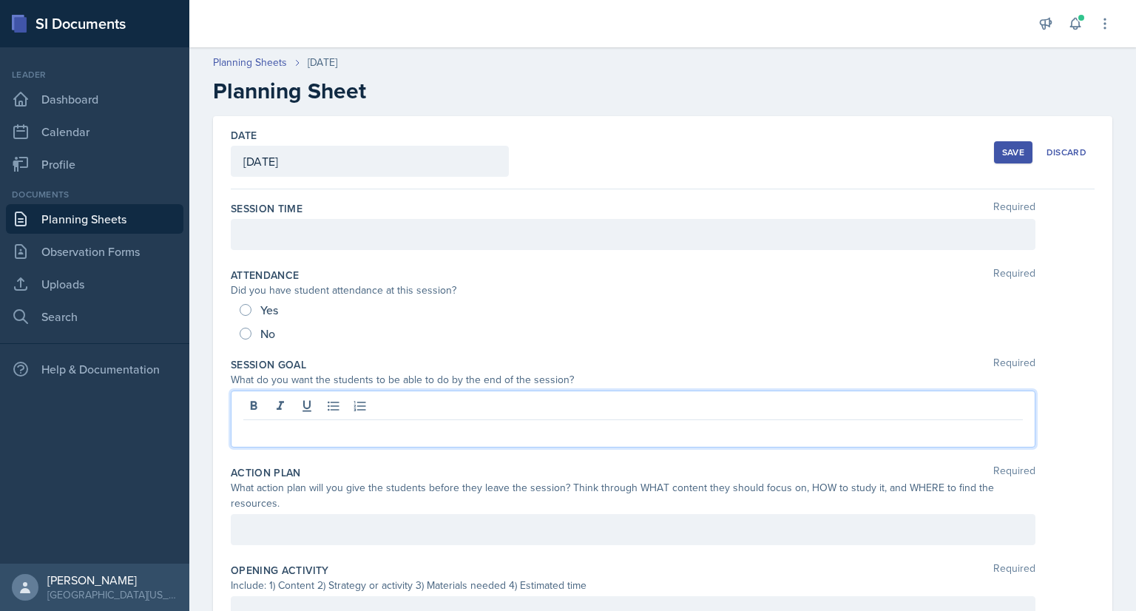
click at [321, 244] on div at bounding box center [633, 234] width 805 height 31
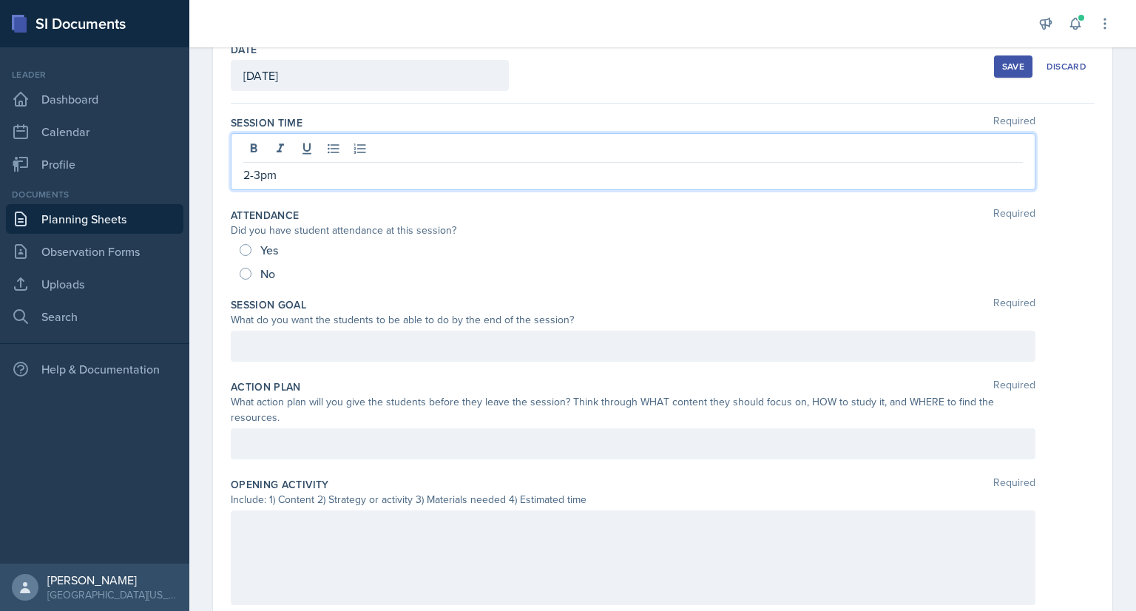
scroll to position [87, 0]
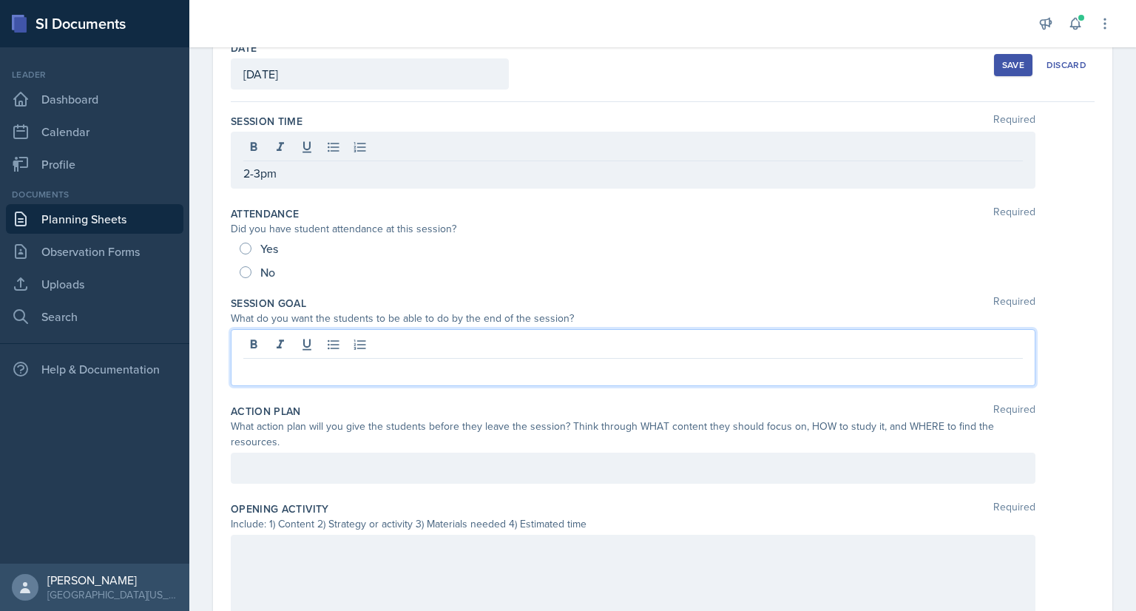
click at [371, 348] on div at bounding box center [633, 357] width 805 height 57
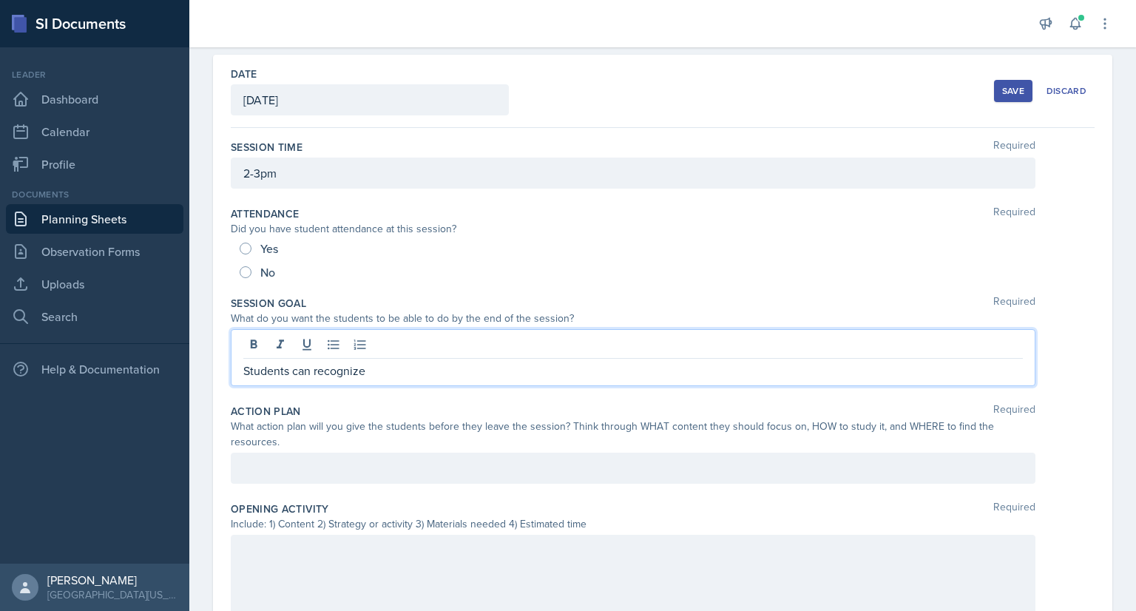
click at [396, 369] on p "Students can recognize" at bounding box center [633, 371] width 780 height 18
click at [539, 371] on p "Students can recognize limit laws and apply them to limit problems" at bounding box center [633, 371] width 780 height 18
click at [578, 372] on p "Students can recognize limit laws and apply them to problems" at bounding box center [633, 371] width 780 height 18
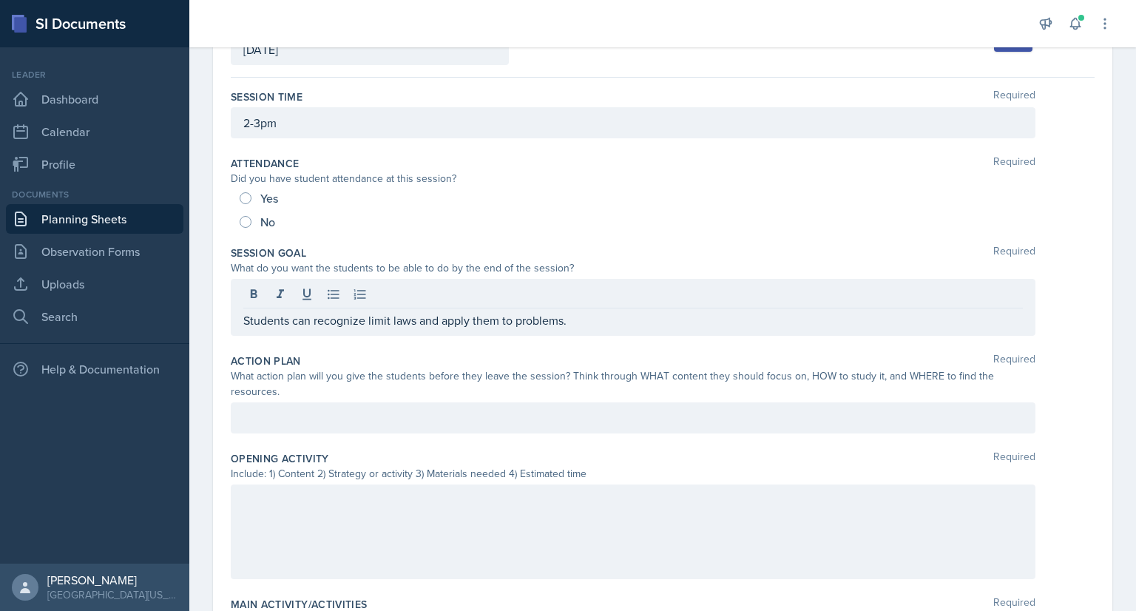
scroll to position [115, 0]
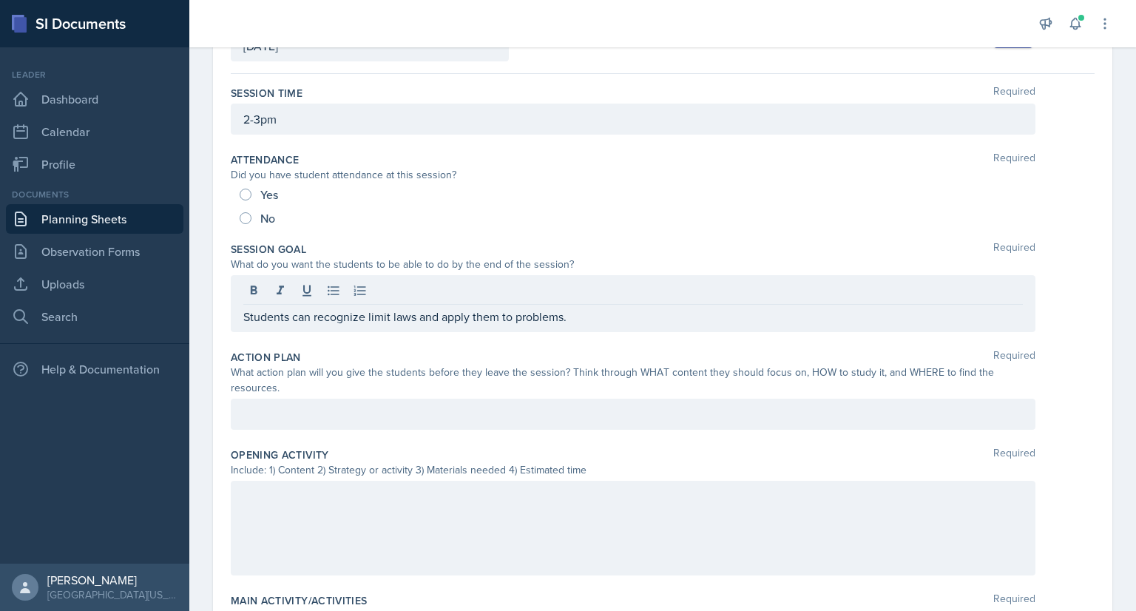
click at [590, 320] on p "Students can recognize limit laws and apply them to problems." at bounding box center [633, 317] width 780 height 18
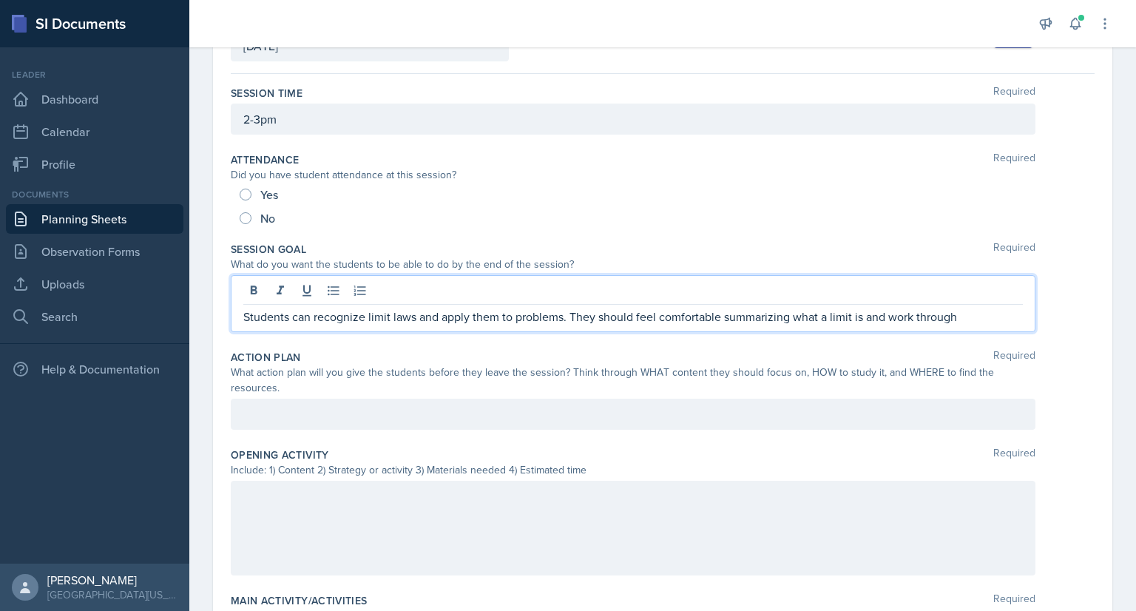
click at [657, 314] on p "Students can recognize limit laws and apply them to problems. They should feel …" at bounding box center [633, 317] width 780 height 18
click at [894, 317] on p "Students can recognize limit laws and apply them to problems. Feel comfortable …" at bounding box center [633, 317] width 780 height 18
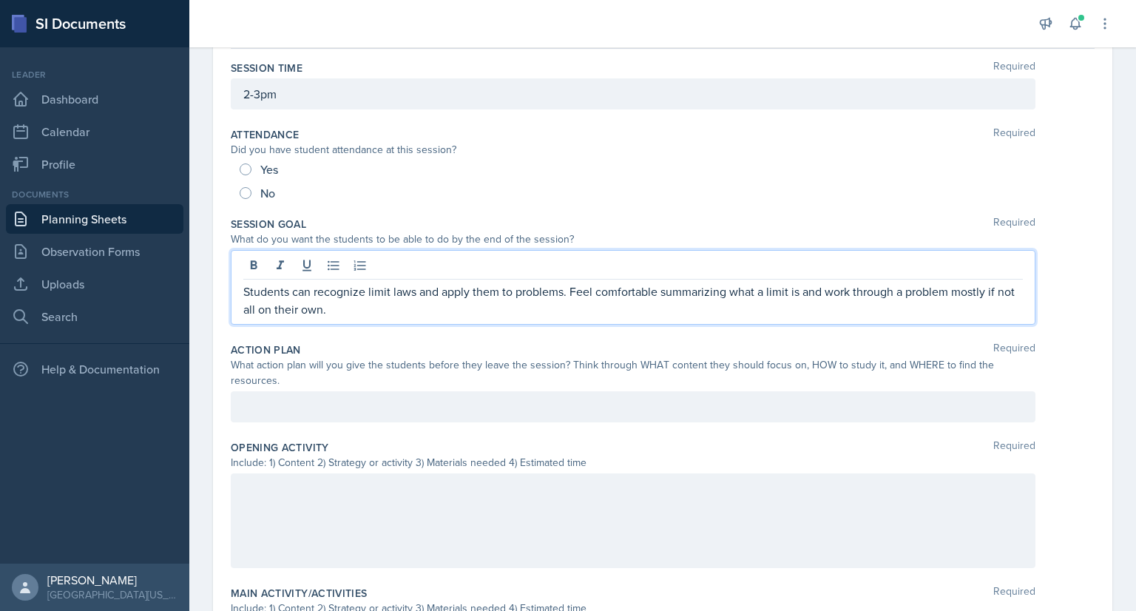
scroll to position [165, 0]
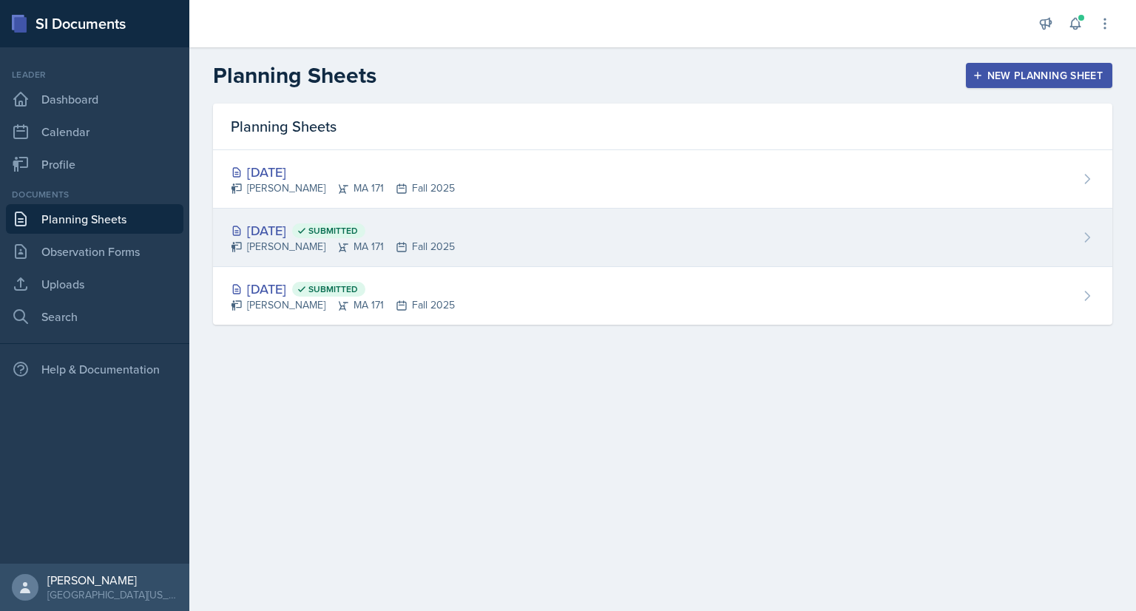
click at [365, 231] on span "Submitted" at bounding box center [328, 230] width 73 height 15
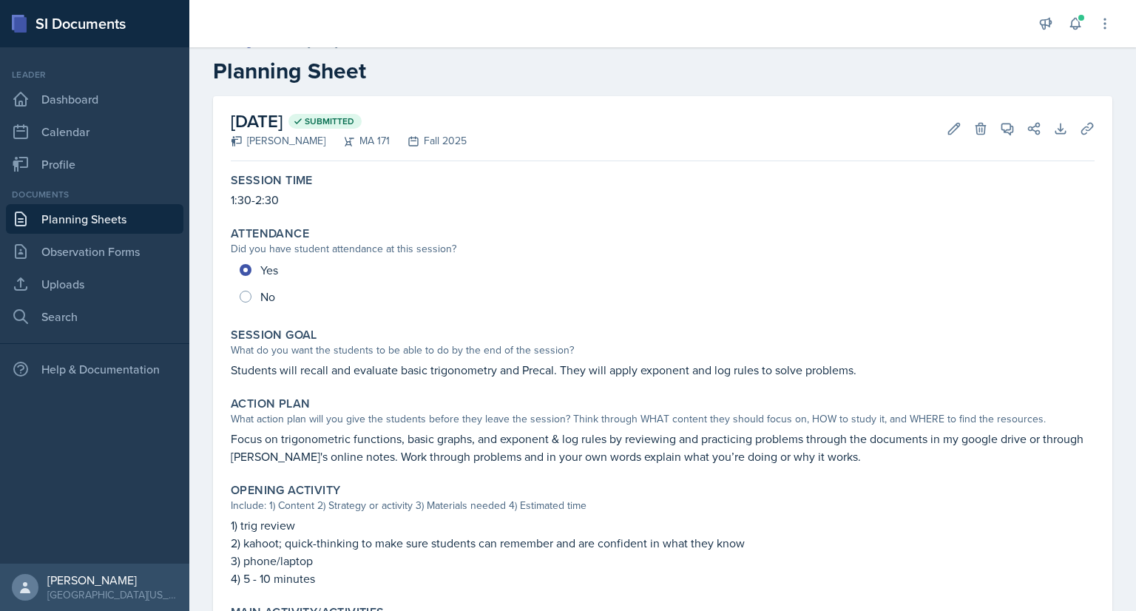
scroll to position [30, 0]
